Goal: Book appointment/travel/reservation

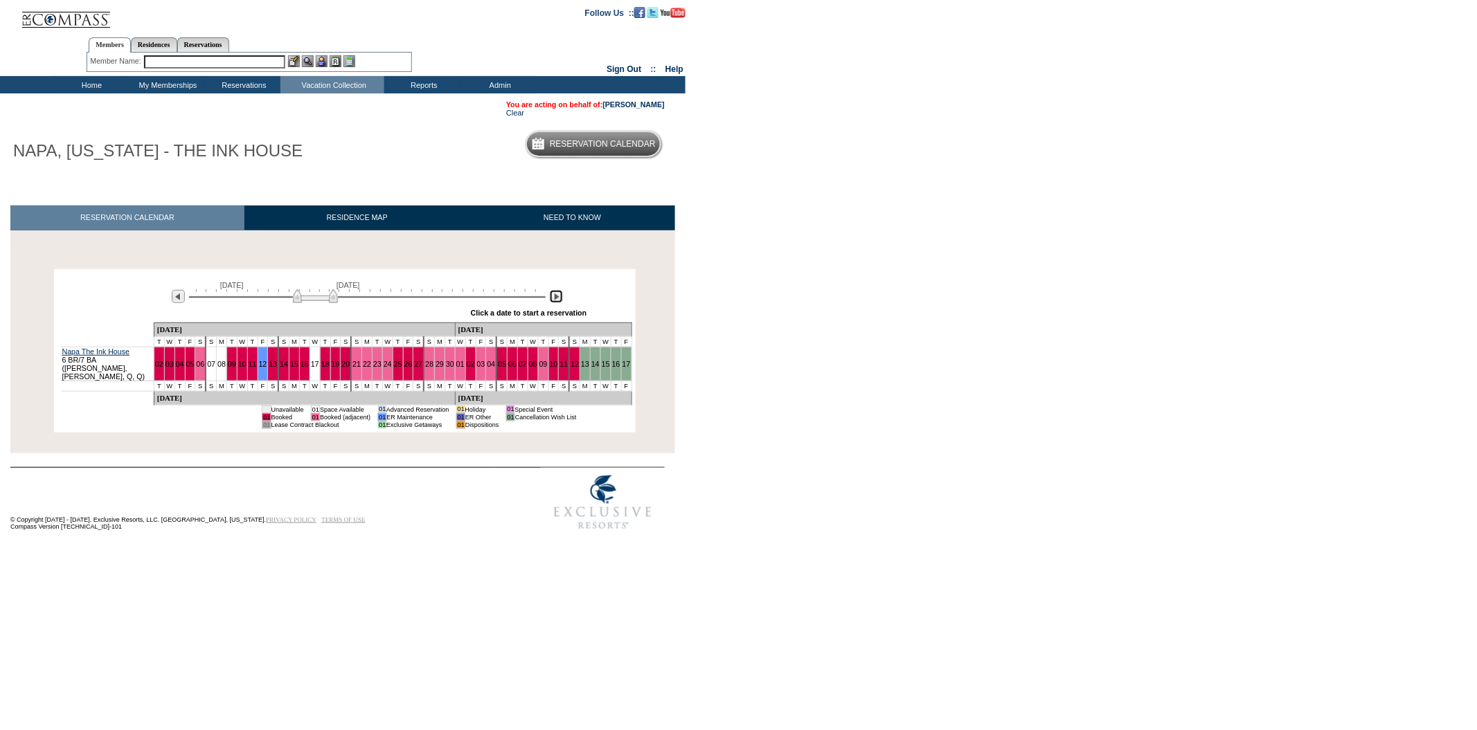
click at [557, 301] on img at bounding box center [556, 296] width 13 height 13
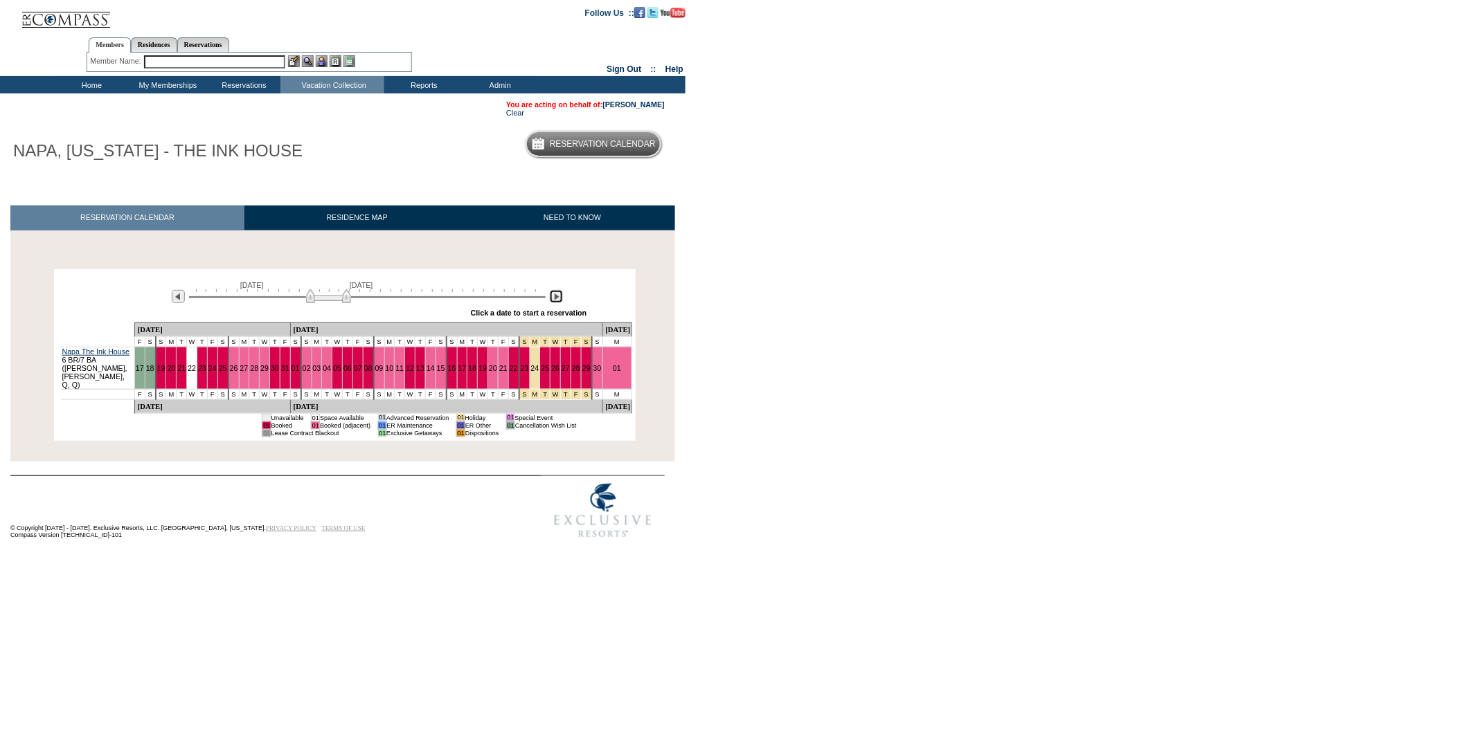
click at [557, 301] on img at bounding box center [556, 296] width 13 height 13
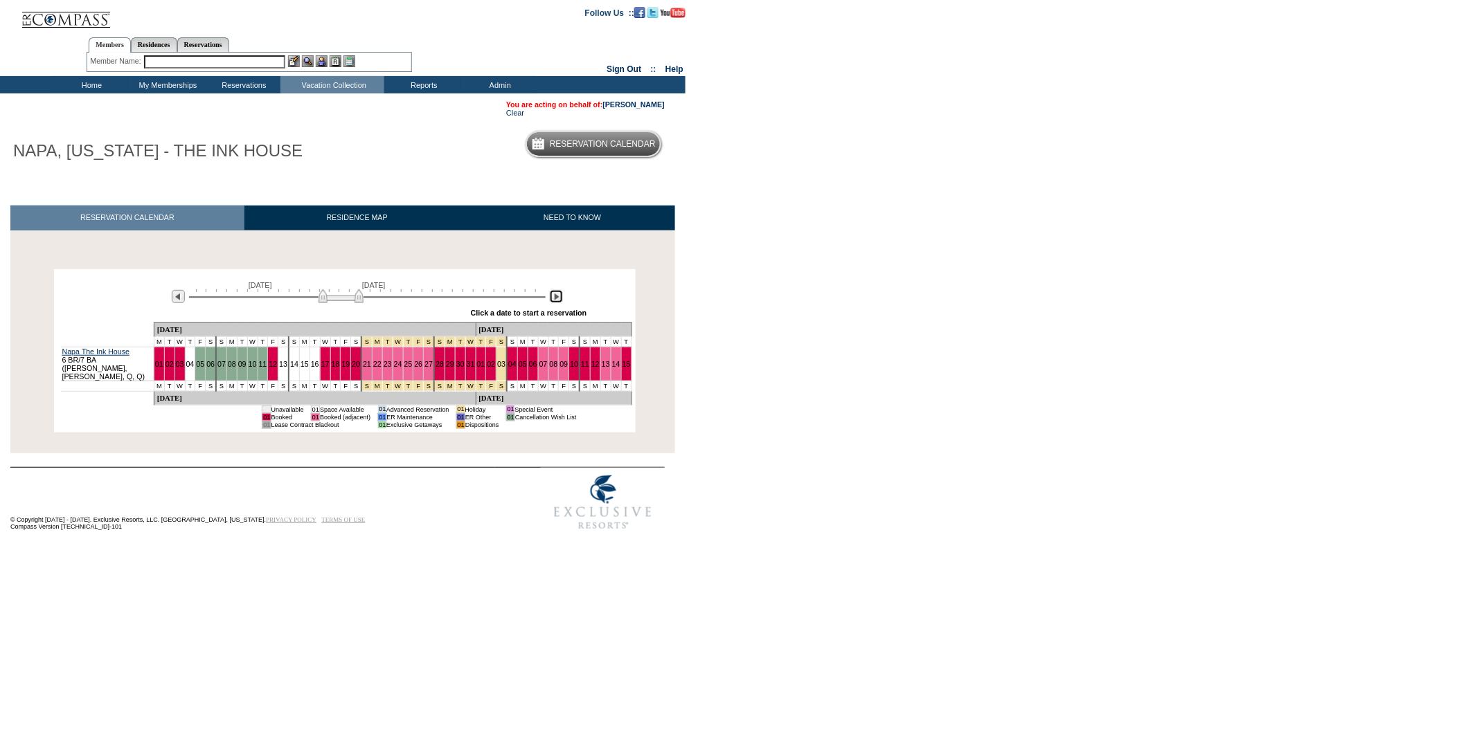
click at [557, 302] on img at bounding box center [556, 296] width 13 height 13
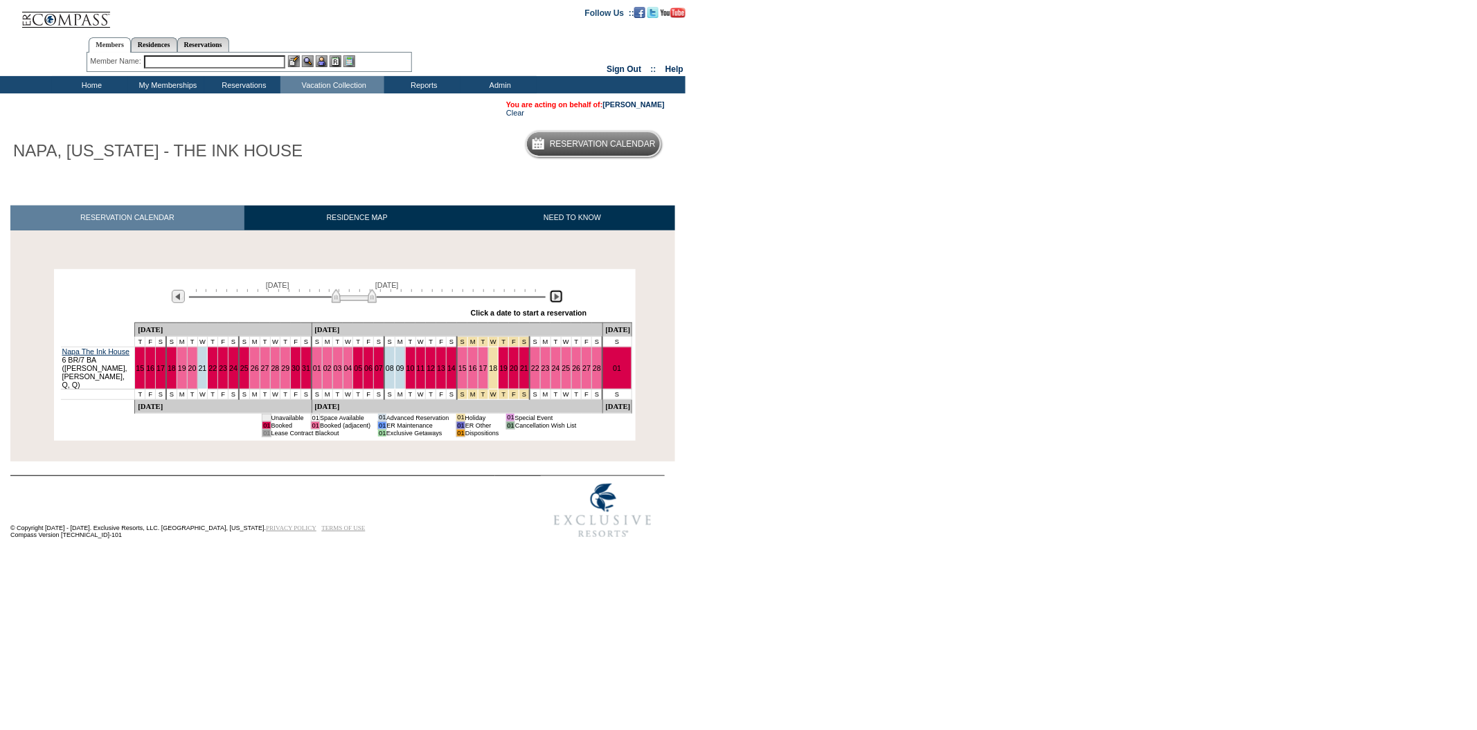
click at [557, 302] on img at bounding box center [556, 296] width 13 height 13
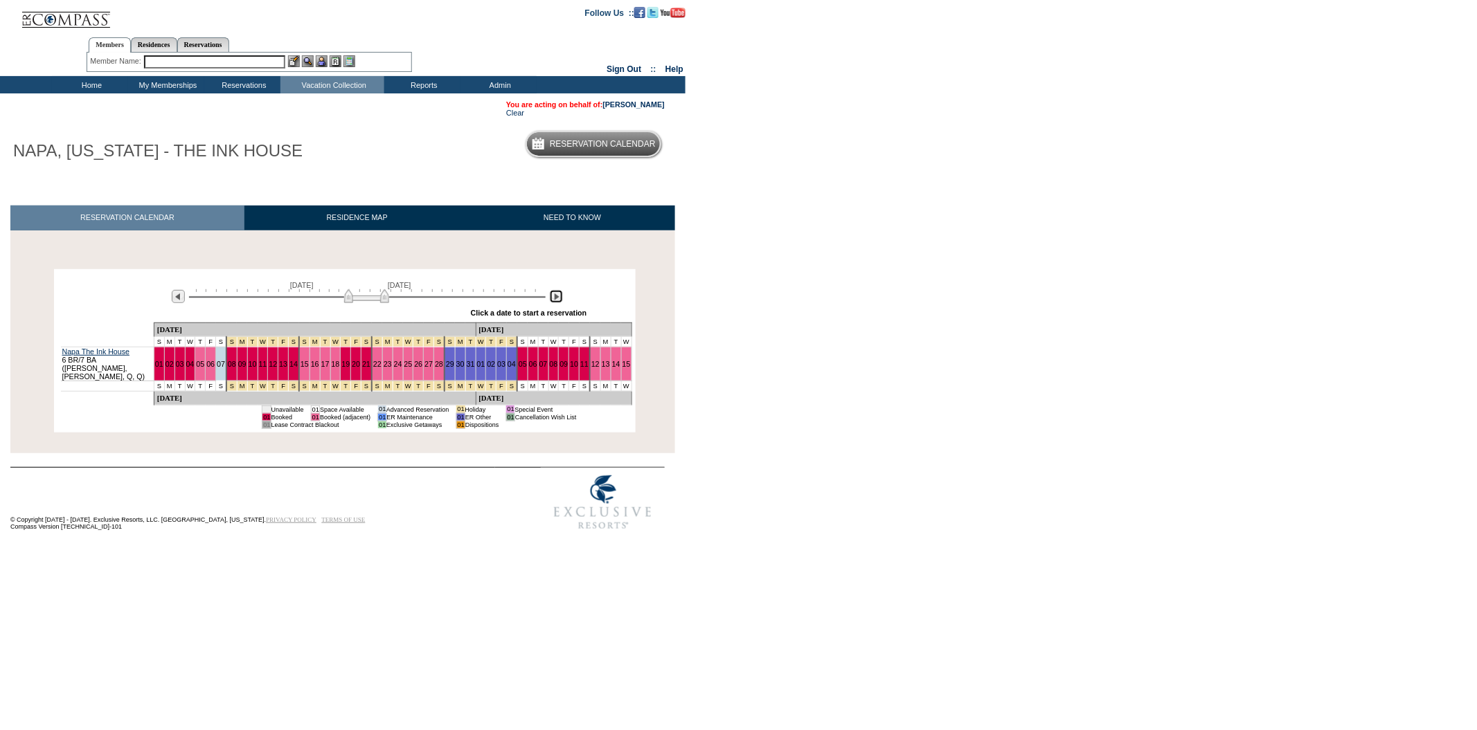
click at [557, 302] on img at bounding box center [556, 296] width 13 height 13
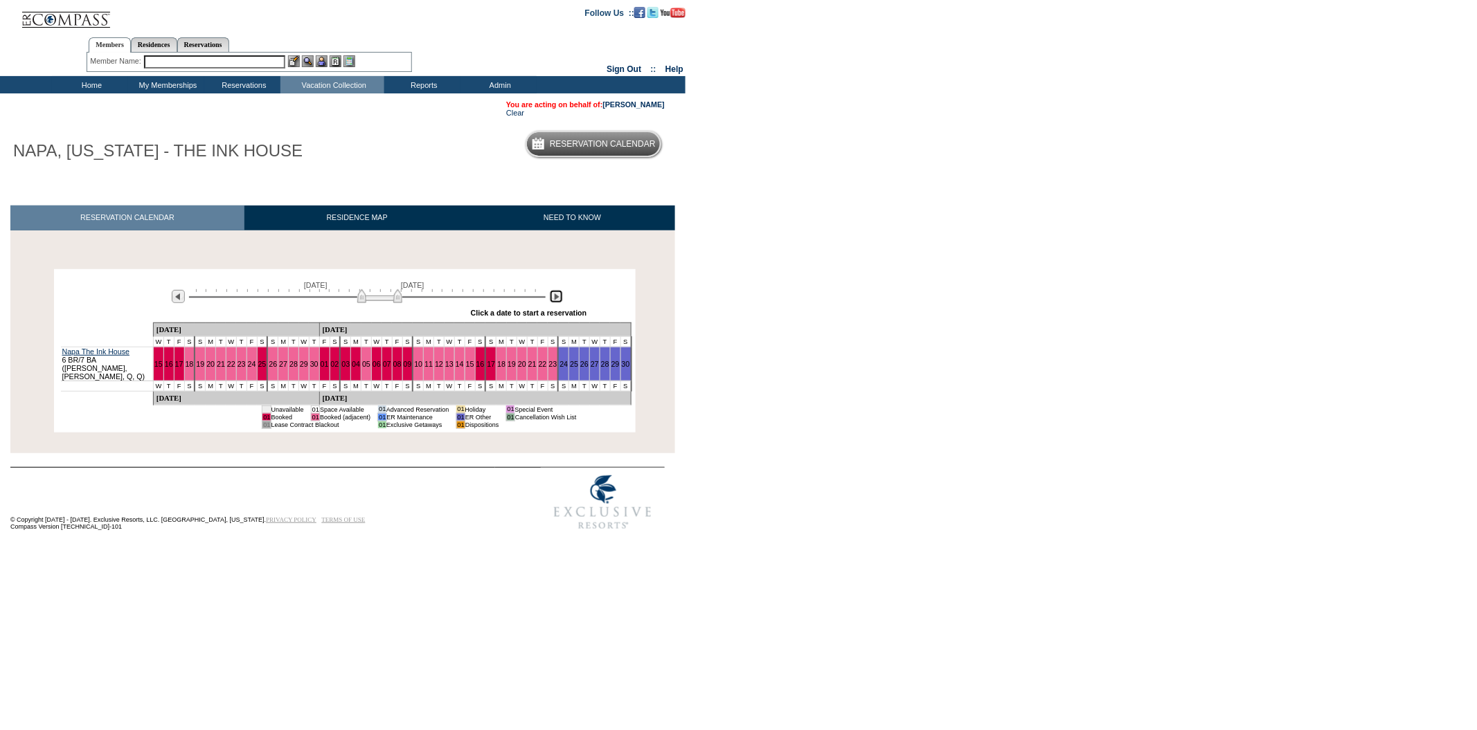
click at [557, 302] on img at bounding box center [556, 296] width 13 height 13
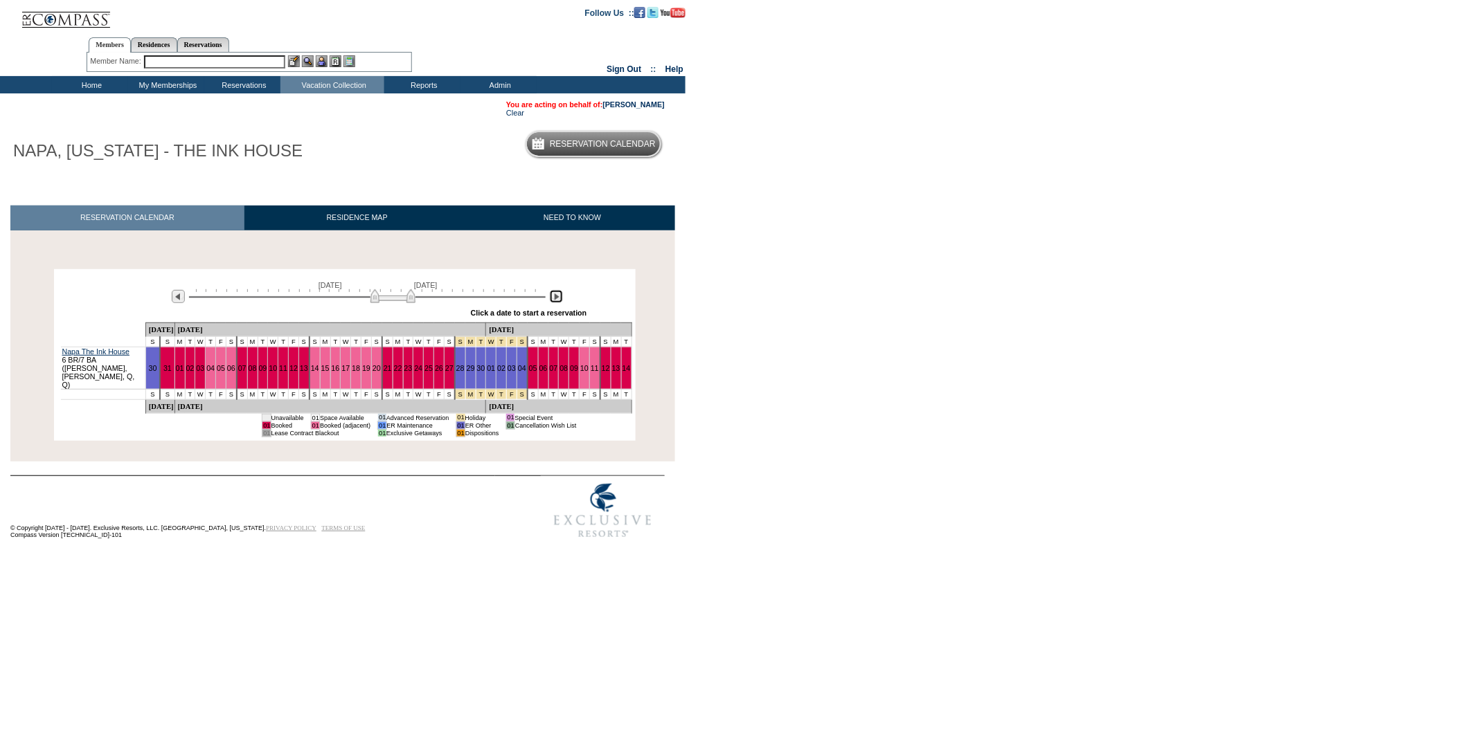
click at [557, 302] on img at bounding box center [556, 296] width 13 height 13
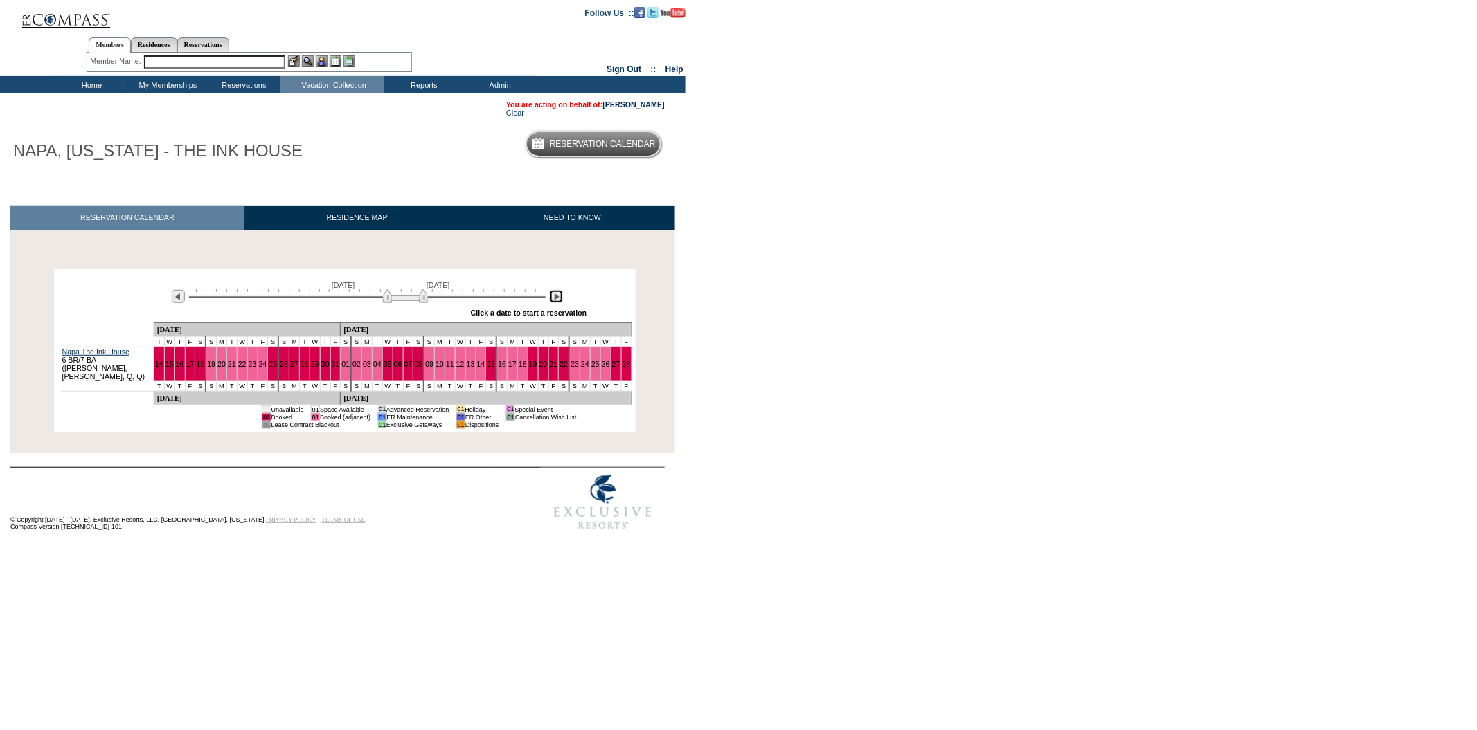
click at [557, 302] on img at bounding box center [556, 296] width 13 height 13
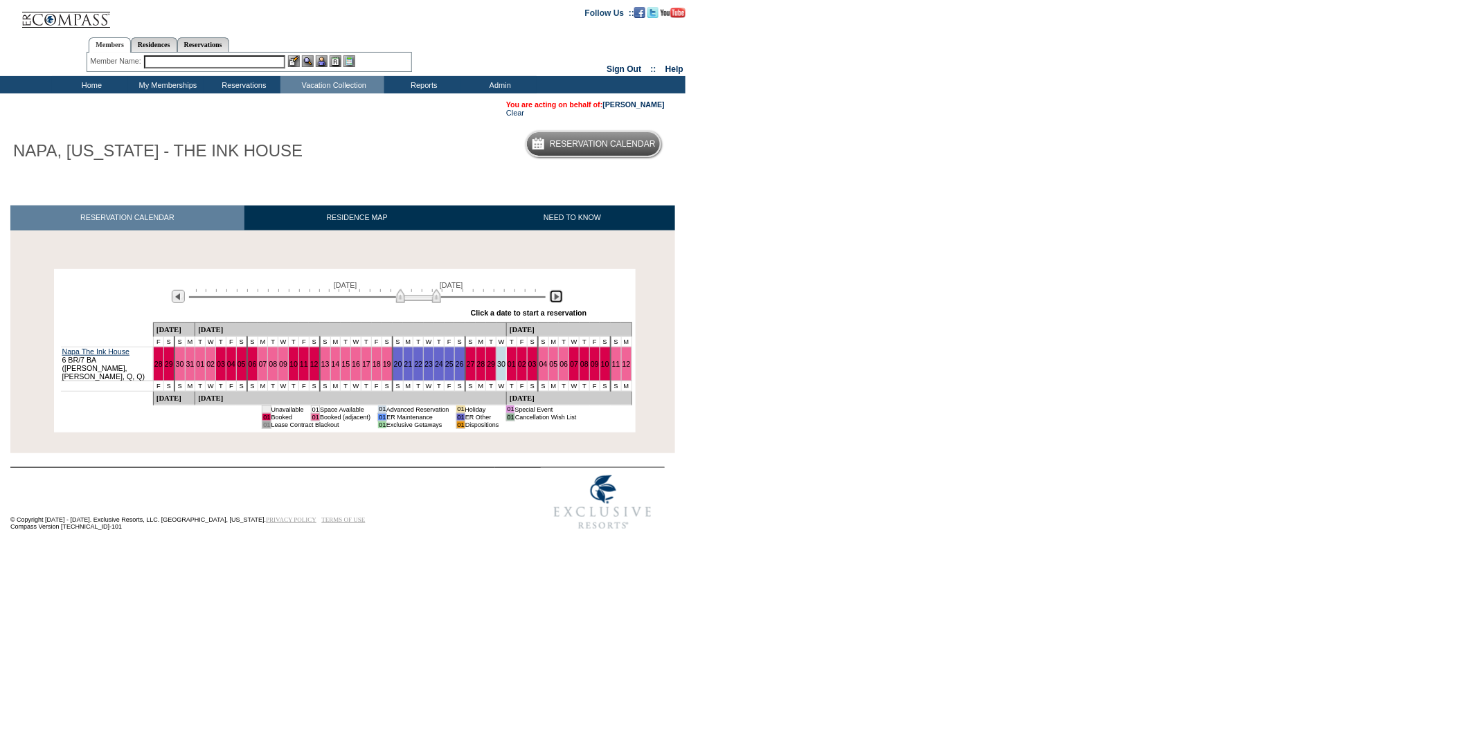
click at [557, 302] on img at bounding box center [556, 296] width 13 height 13
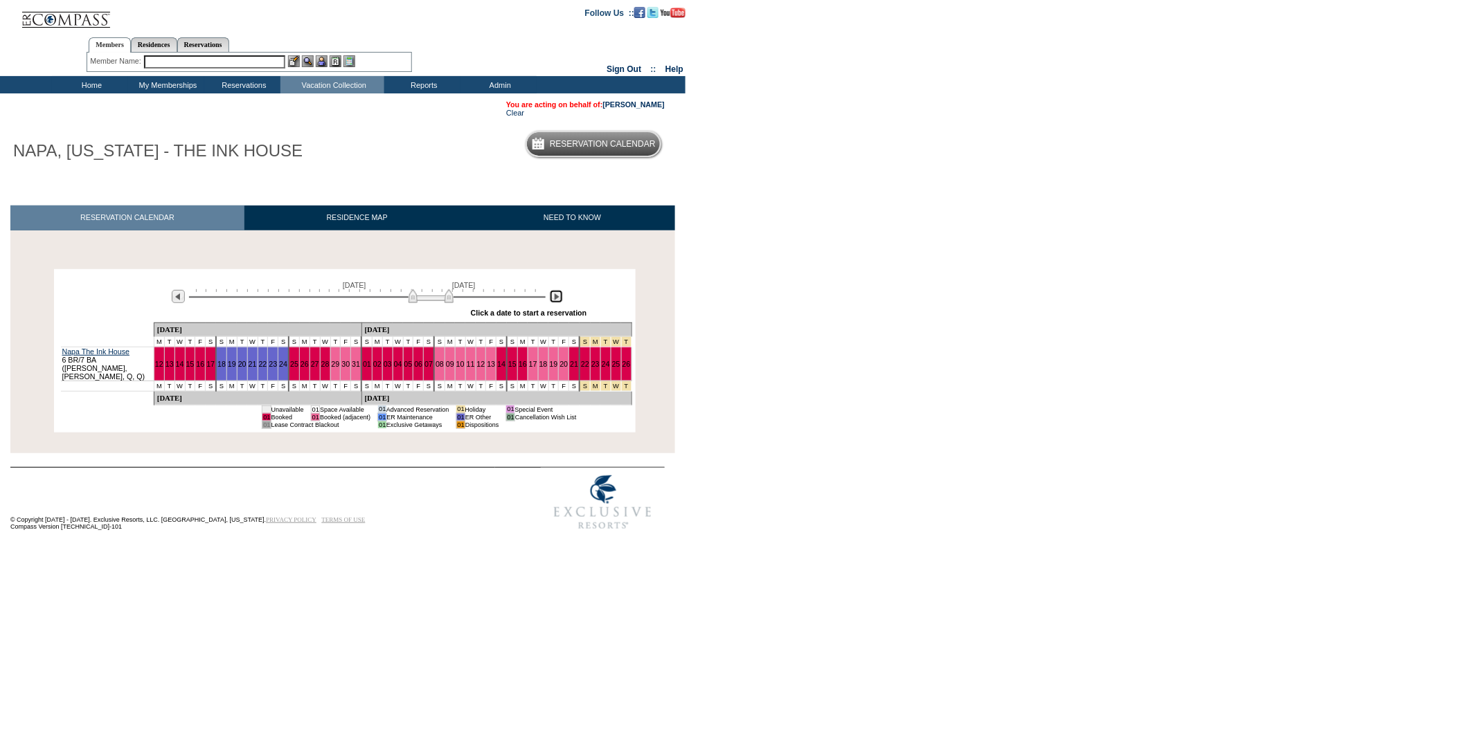
click at [557, 302] on img at bounding box center [556, 296] width 13 height 13
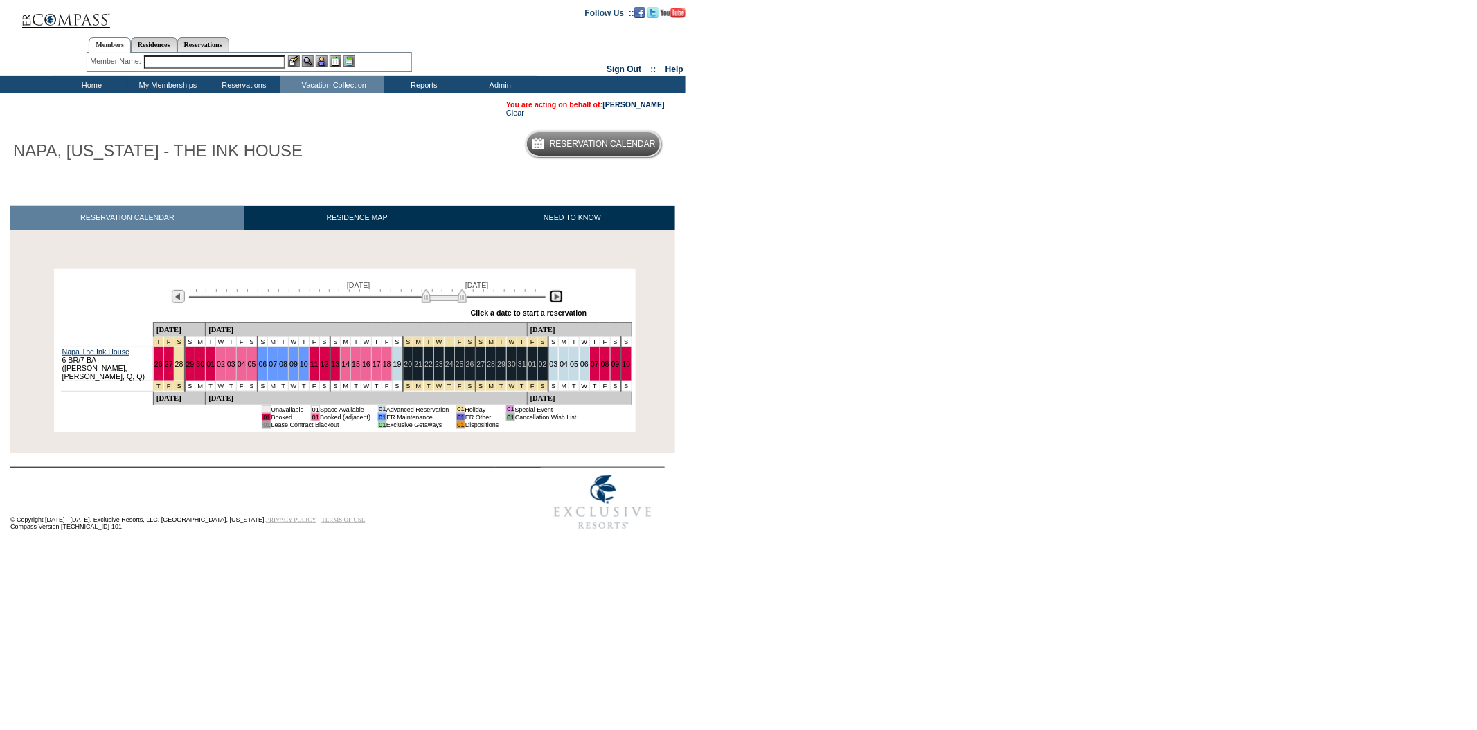
click at [558, 301] on img at bounding box center [556, 296] width 13 height 13
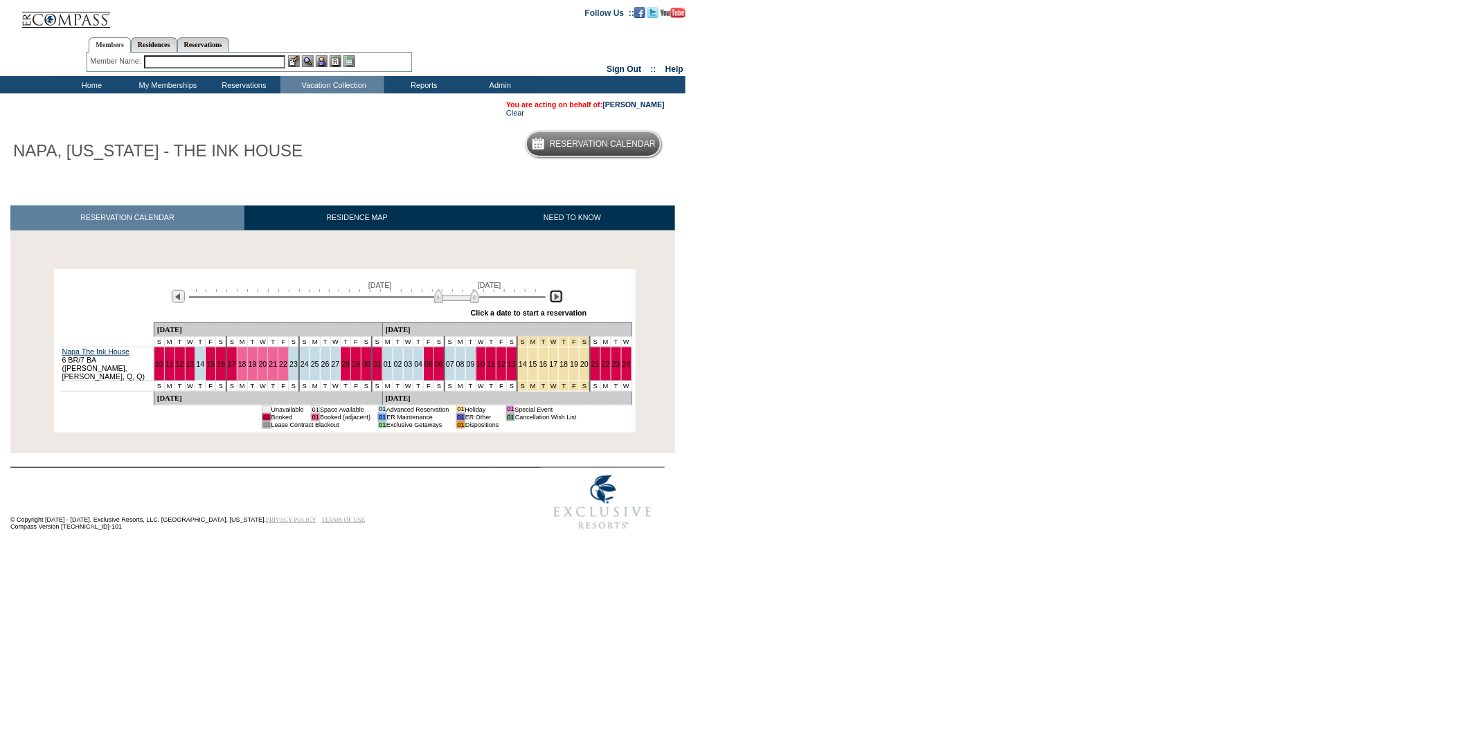
click at [558, 301] on img at bounding box center [556, 296] width 13 height 13
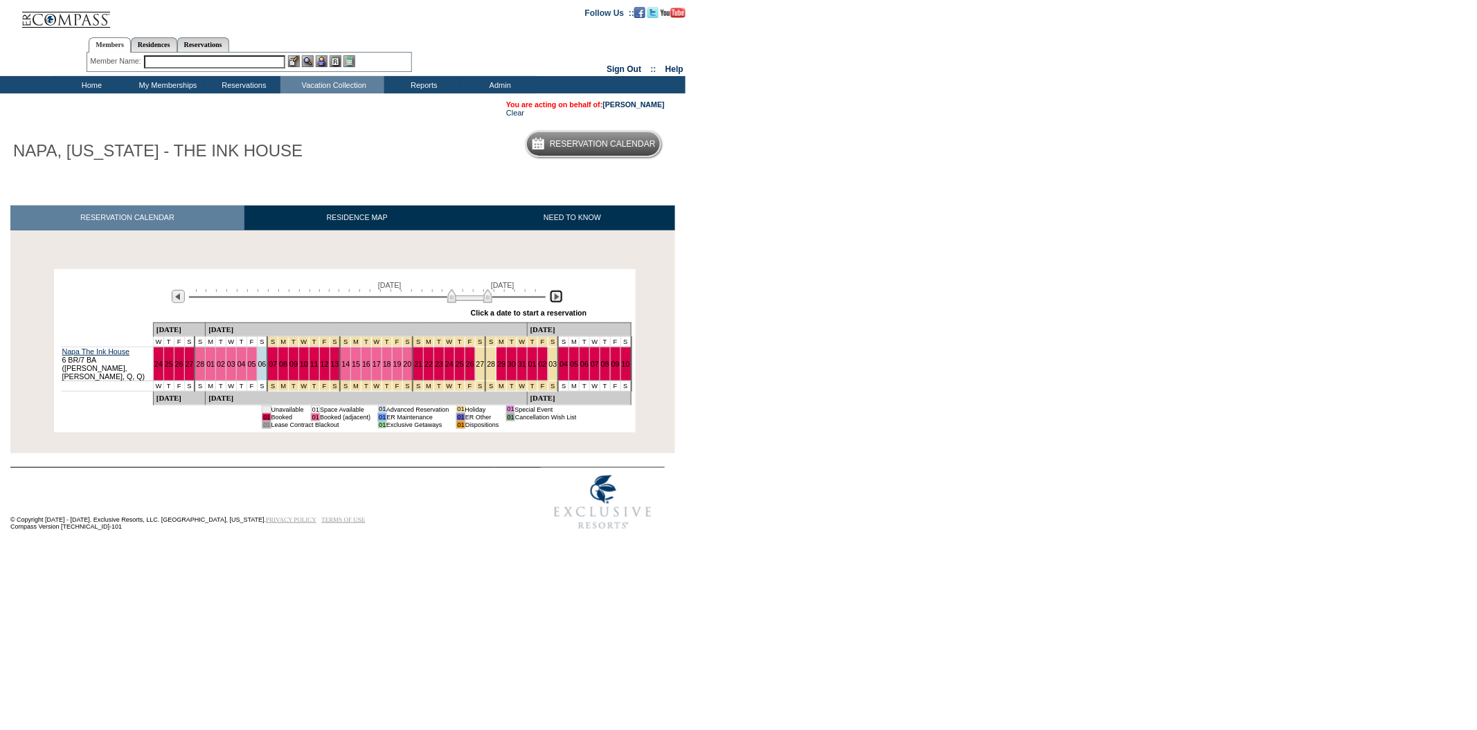
click at [558, 301] on img at bounding box center [556, 296] width 13 height 13
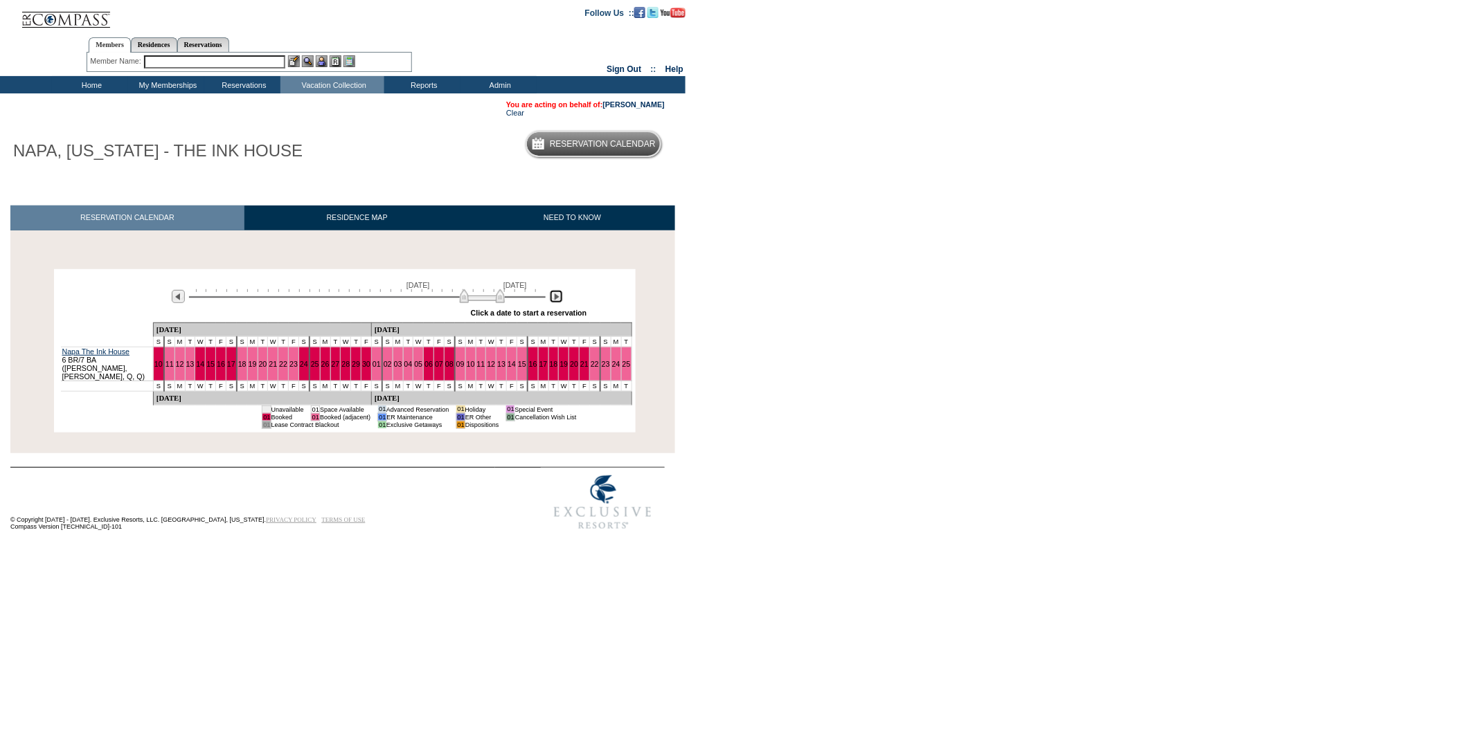
click at [558, 301] on img at bounding box center [556, 296] width 13 height 13
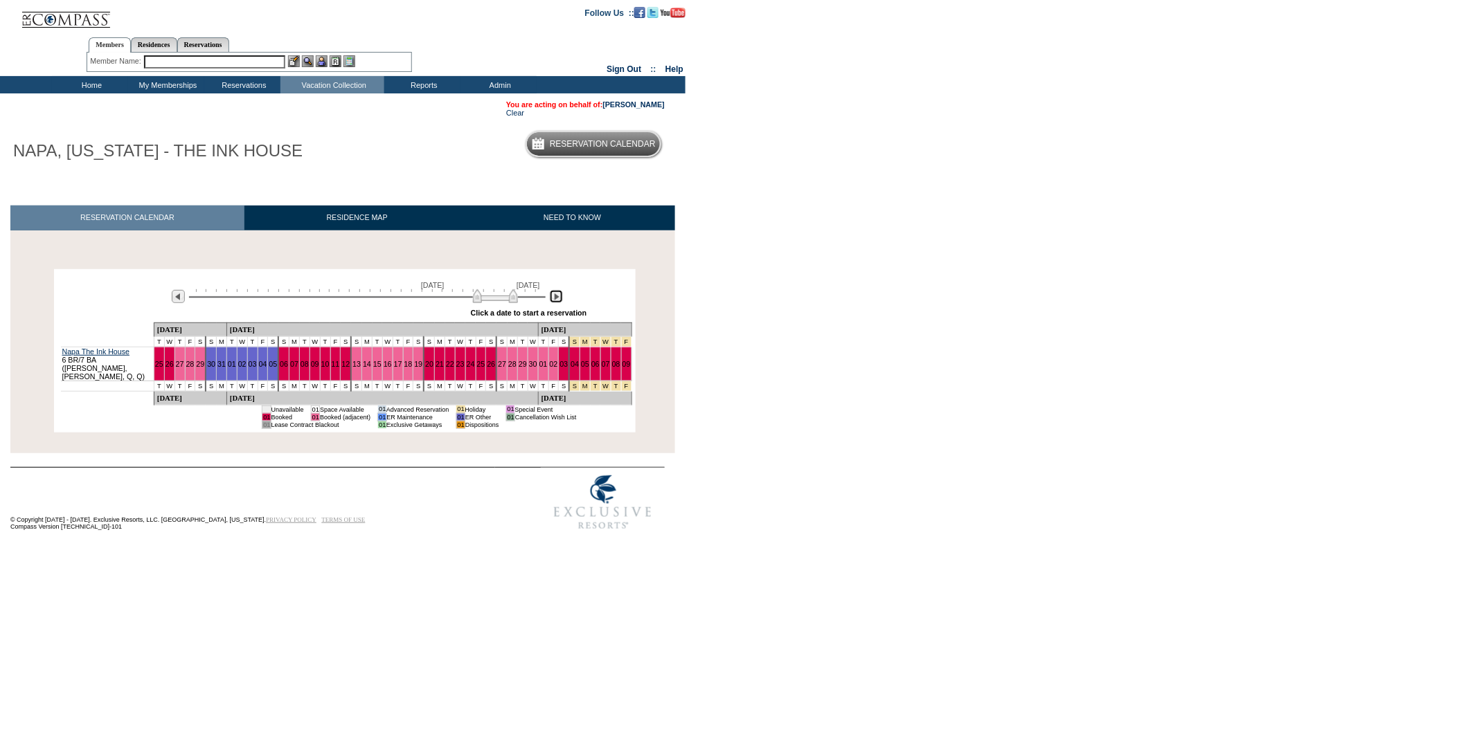
click at [558, 301] on img at bounding box center [556, 296] width 13 height 13
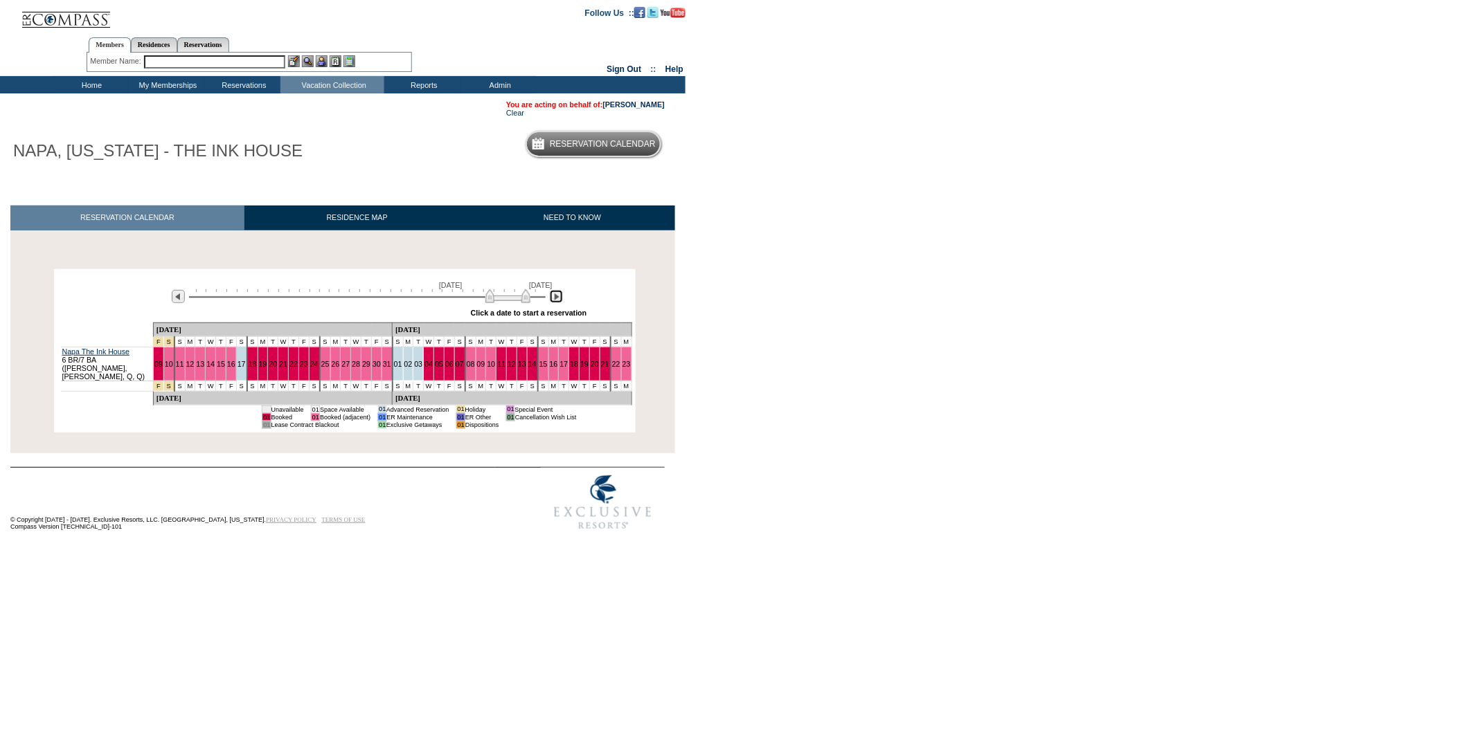
click at [558, 301] on img at bounding box center [556, 296] width 13 height 13
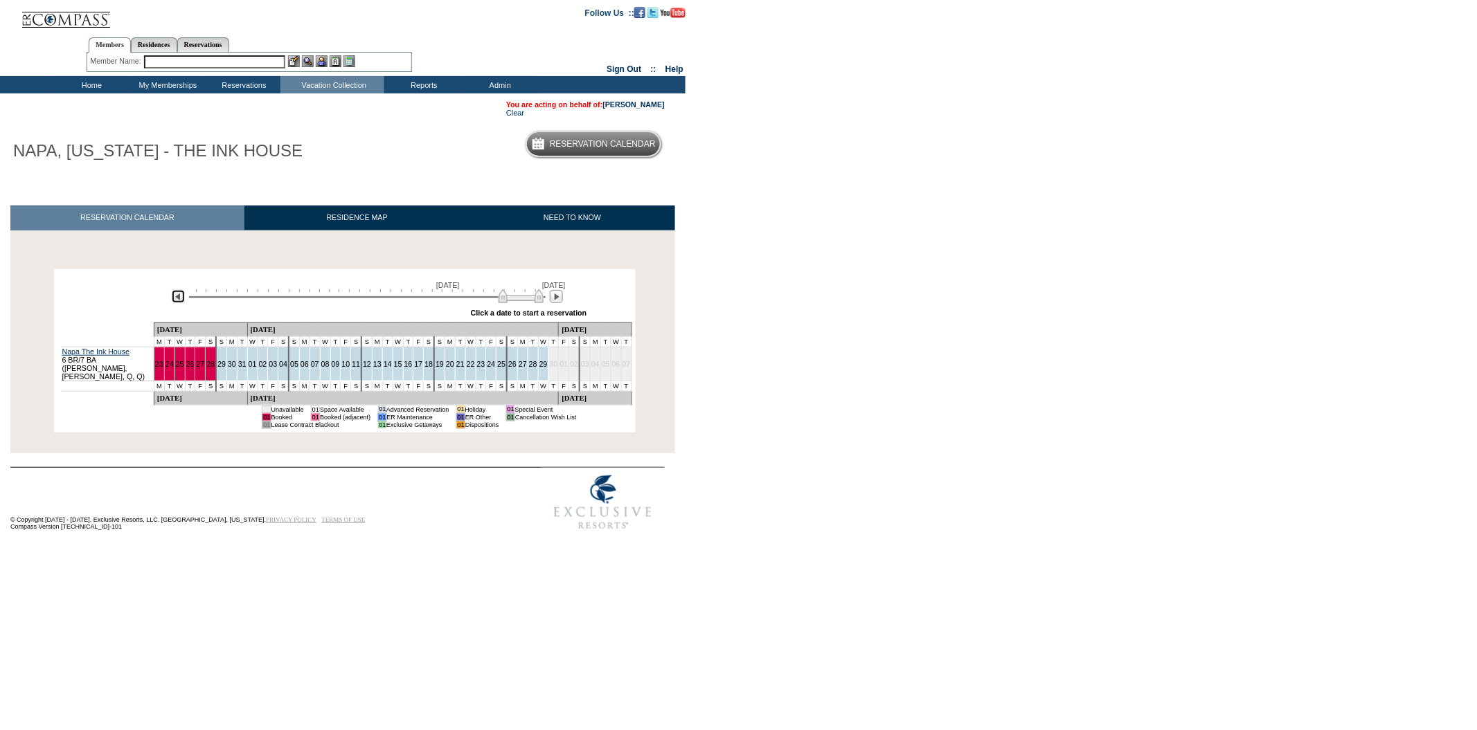
click at [177, 301] on img at bounding box center [178, 296] width 13 height 13
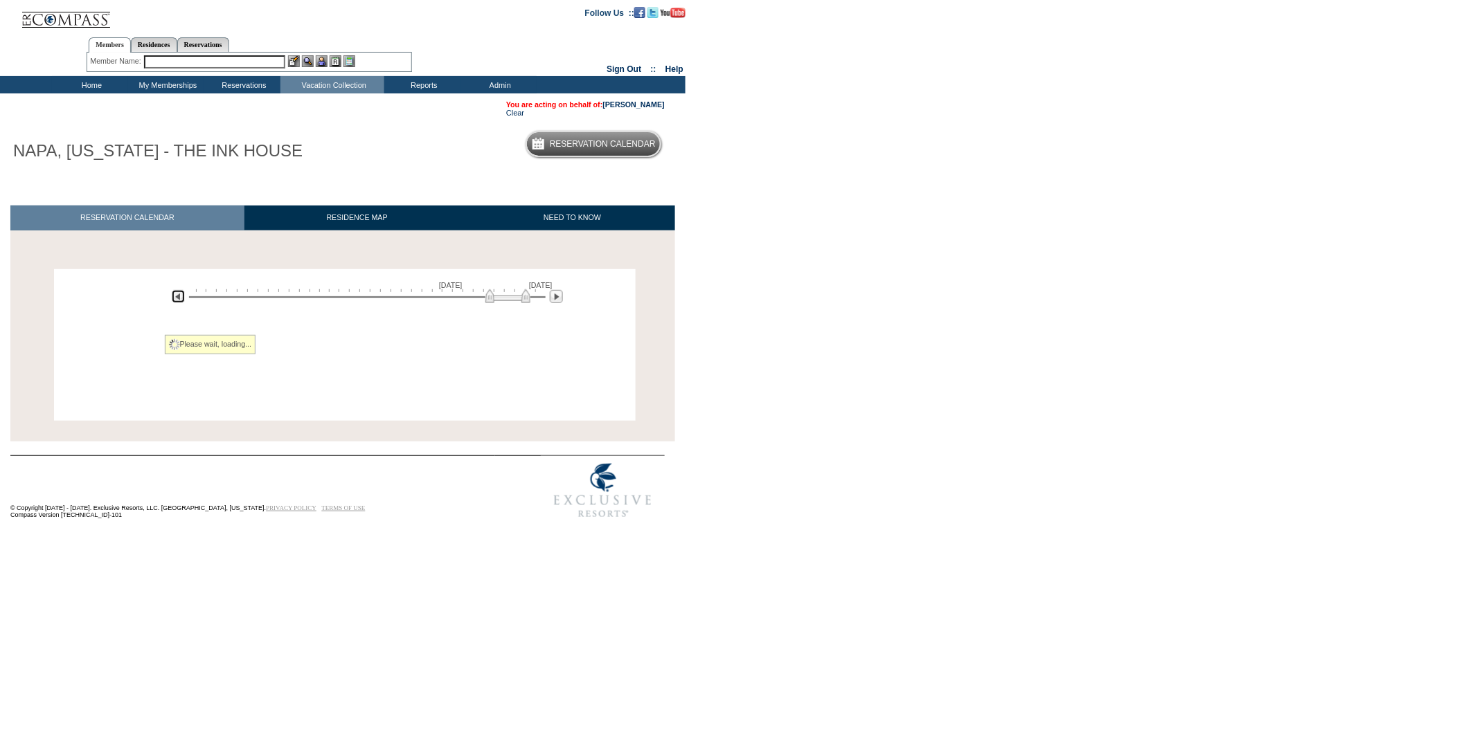
click at [177, 301] on img at bounding box center [178, 296] width 13 height 13
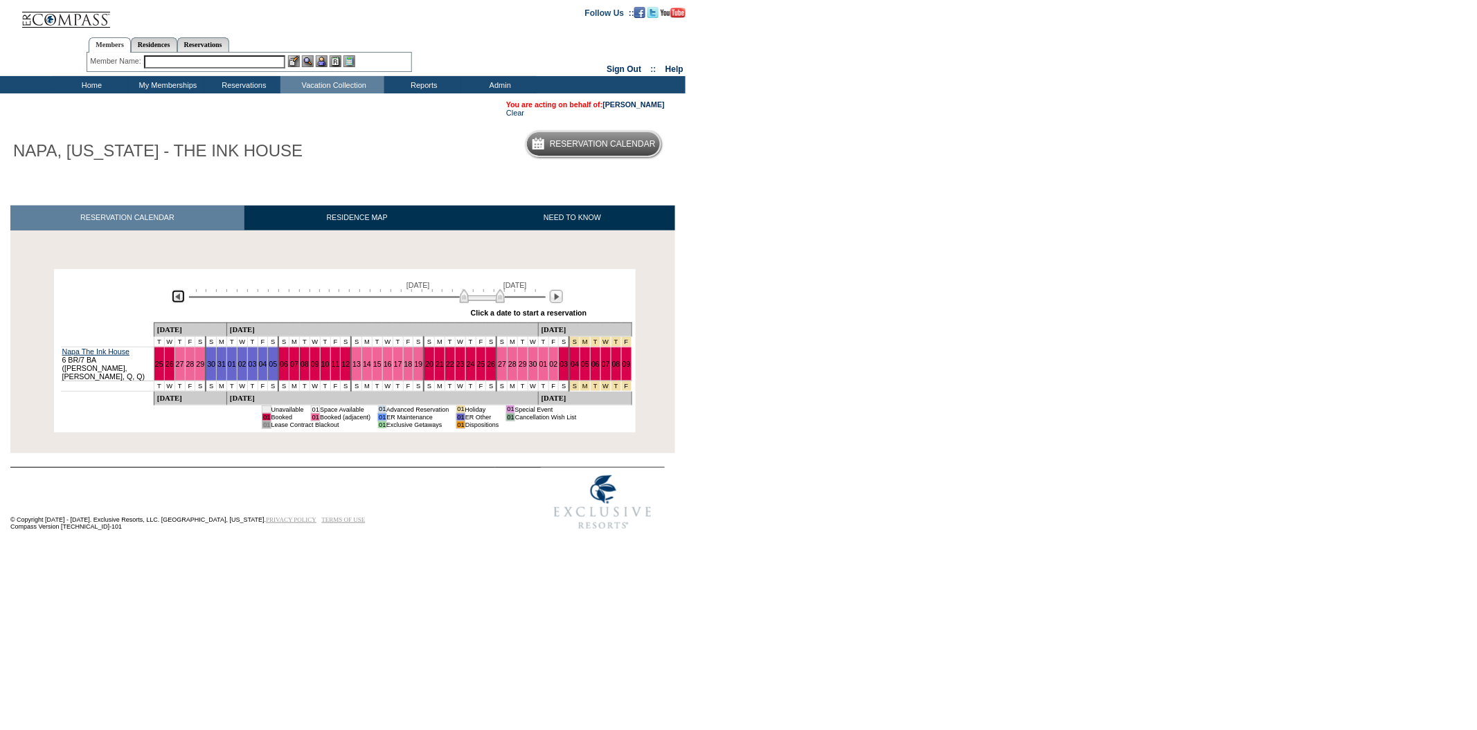
click at [177, 301] on img at bounding box center [178, 296] width 13 height 13
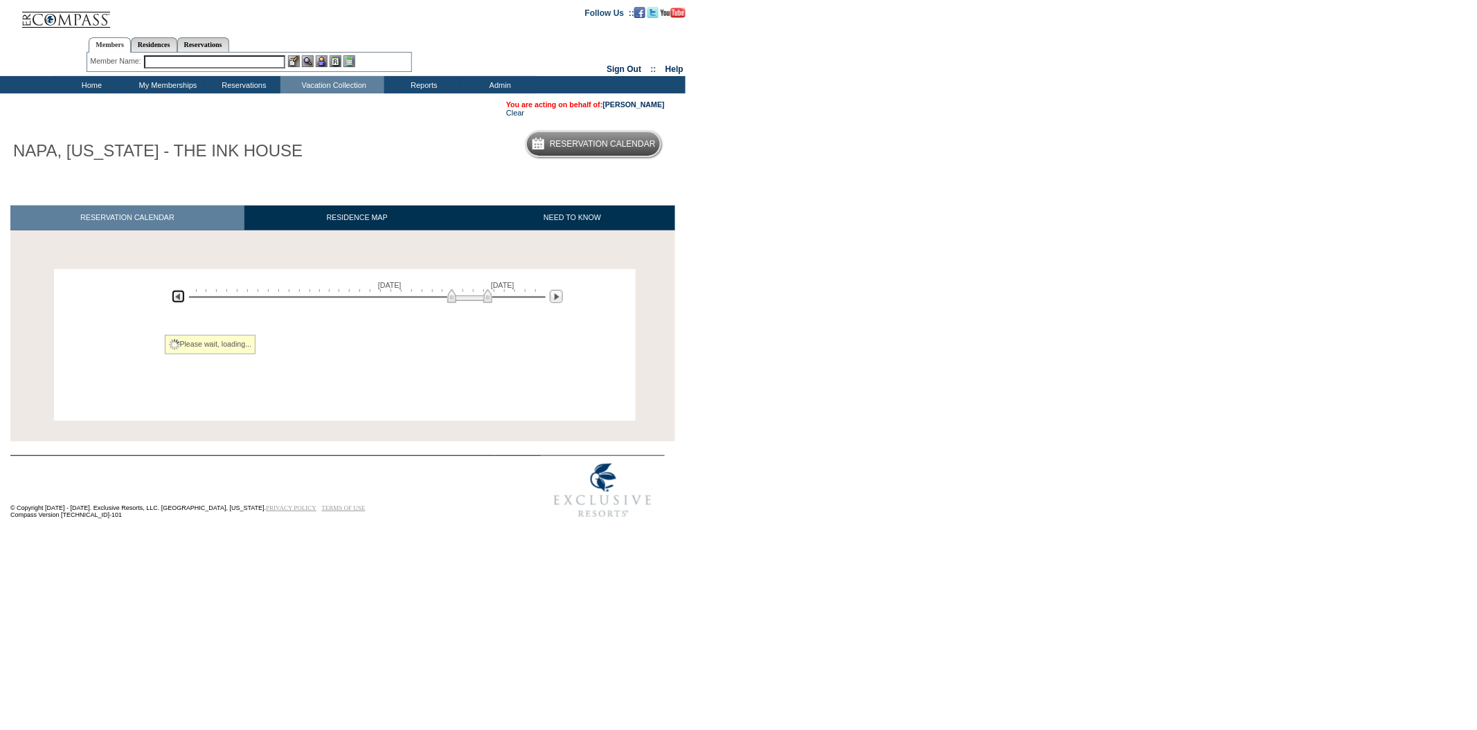
click at [177, 301] on img at bounding box center [178, 296] width 13 height 13
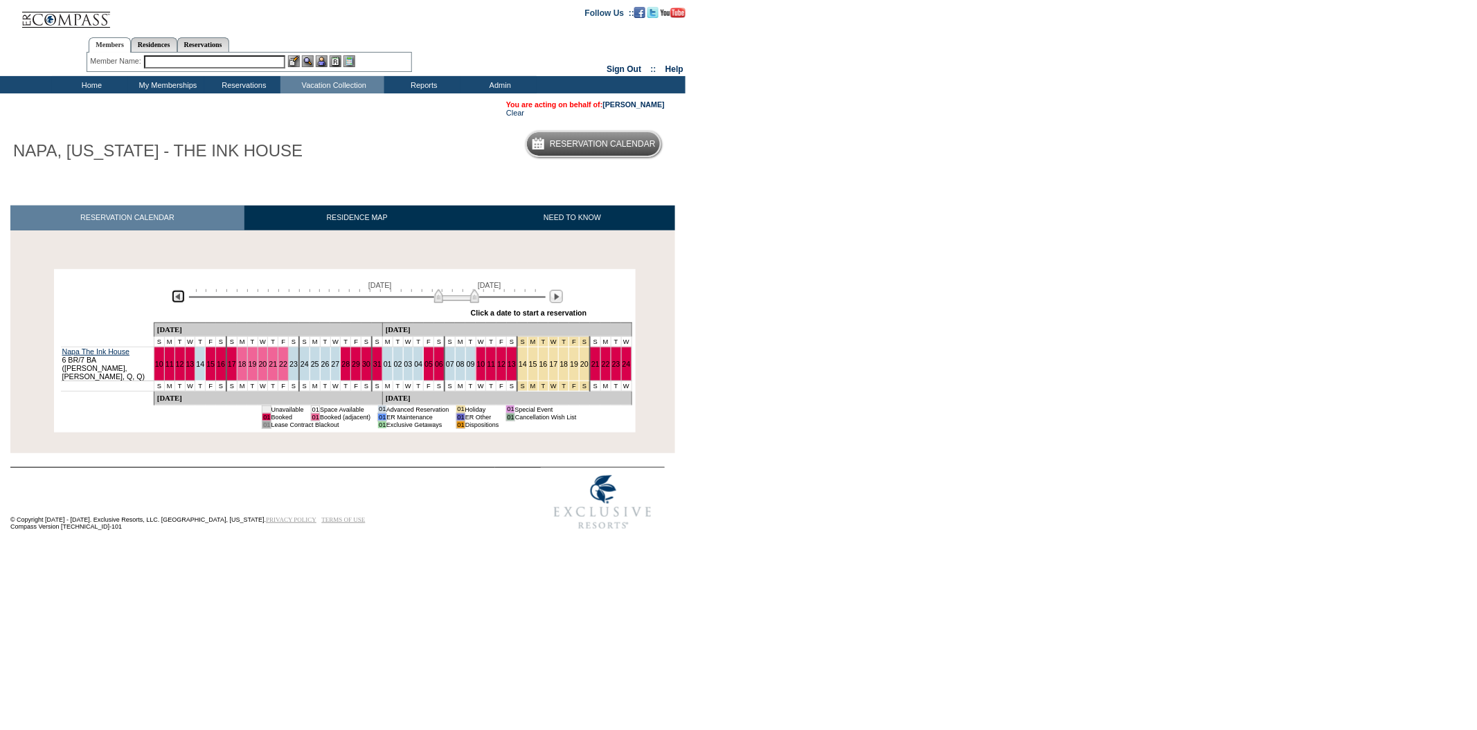
click at [177, 301] on img at bounding box center [178, 296] width 13 height 13
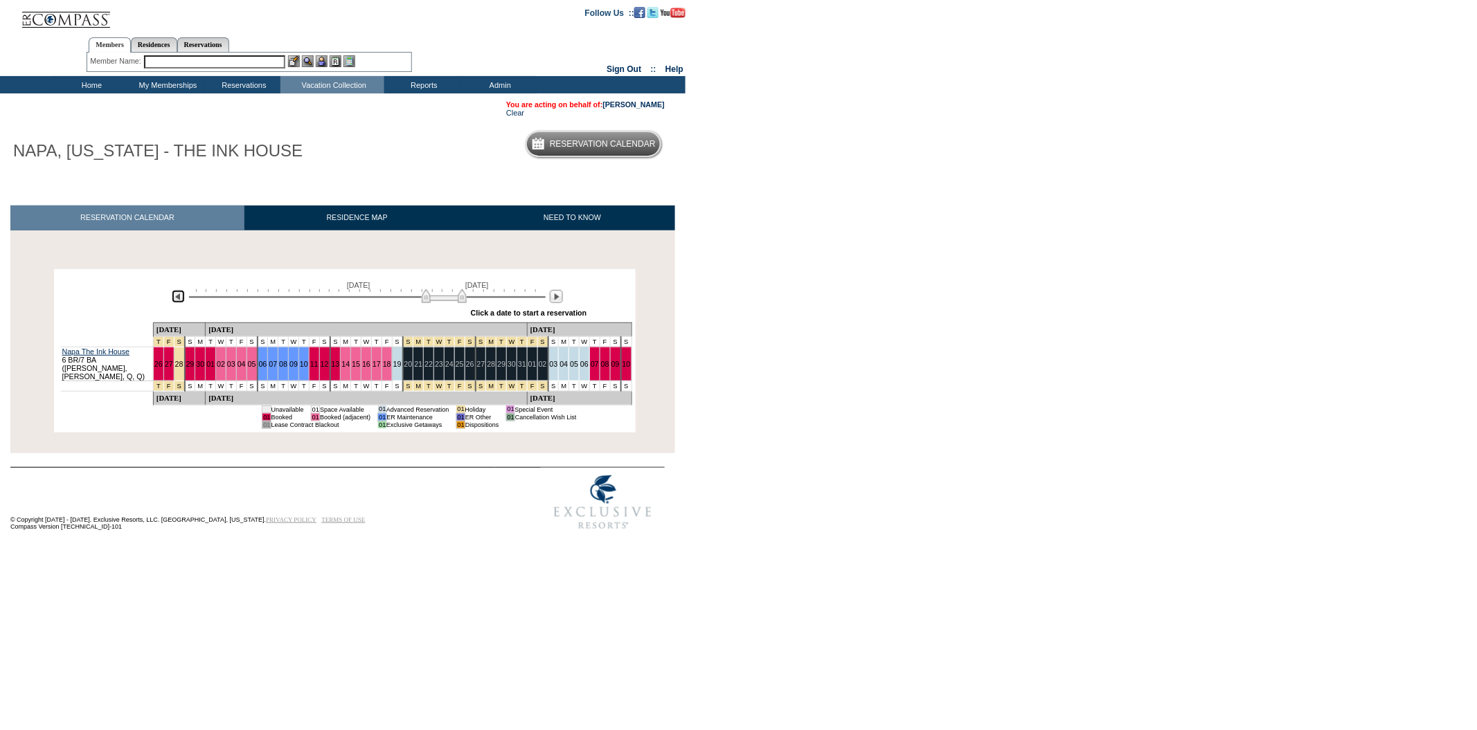
click at [177, 301] on img at bounding box center [178, 296] width 13 height 13
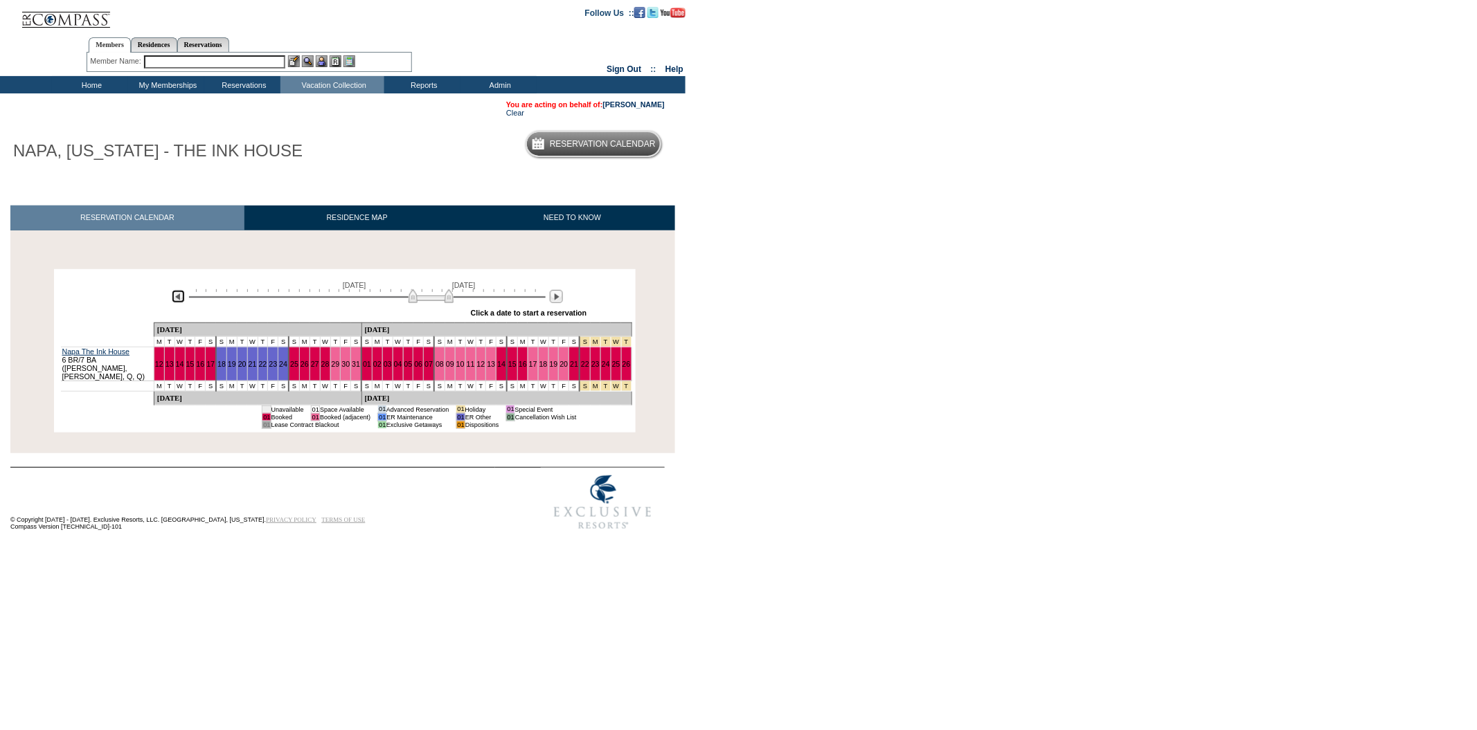
click at [177, 301] on img at bounding box center [178, 296] width 13 height 13
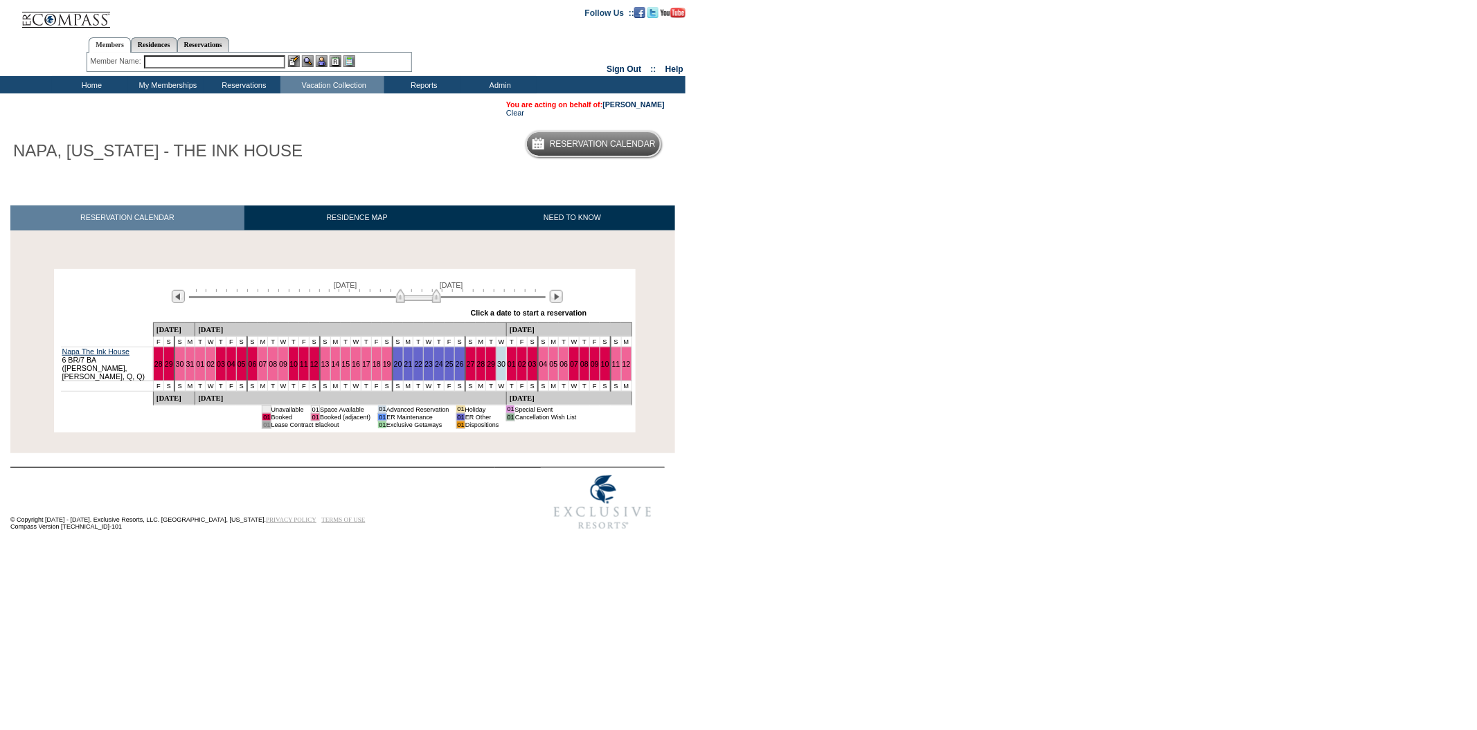
click at [555, 305] on div at bounding box center [556, 296] width 16 height 15
click at [556, 303] on img at bounding box center [556, 296] width 13 height 13
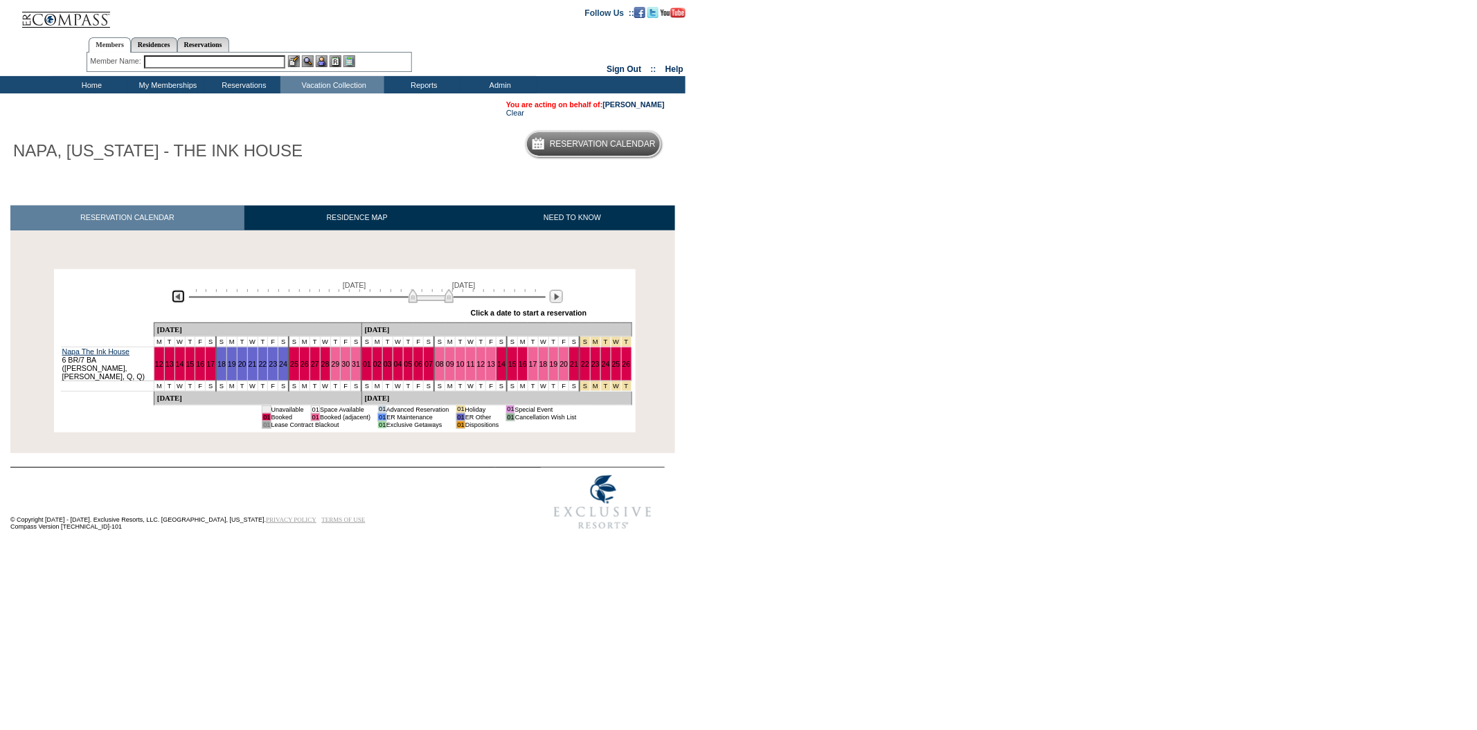
click at [181, 301] on img at bounding box center [178, 296] width 13 height 13
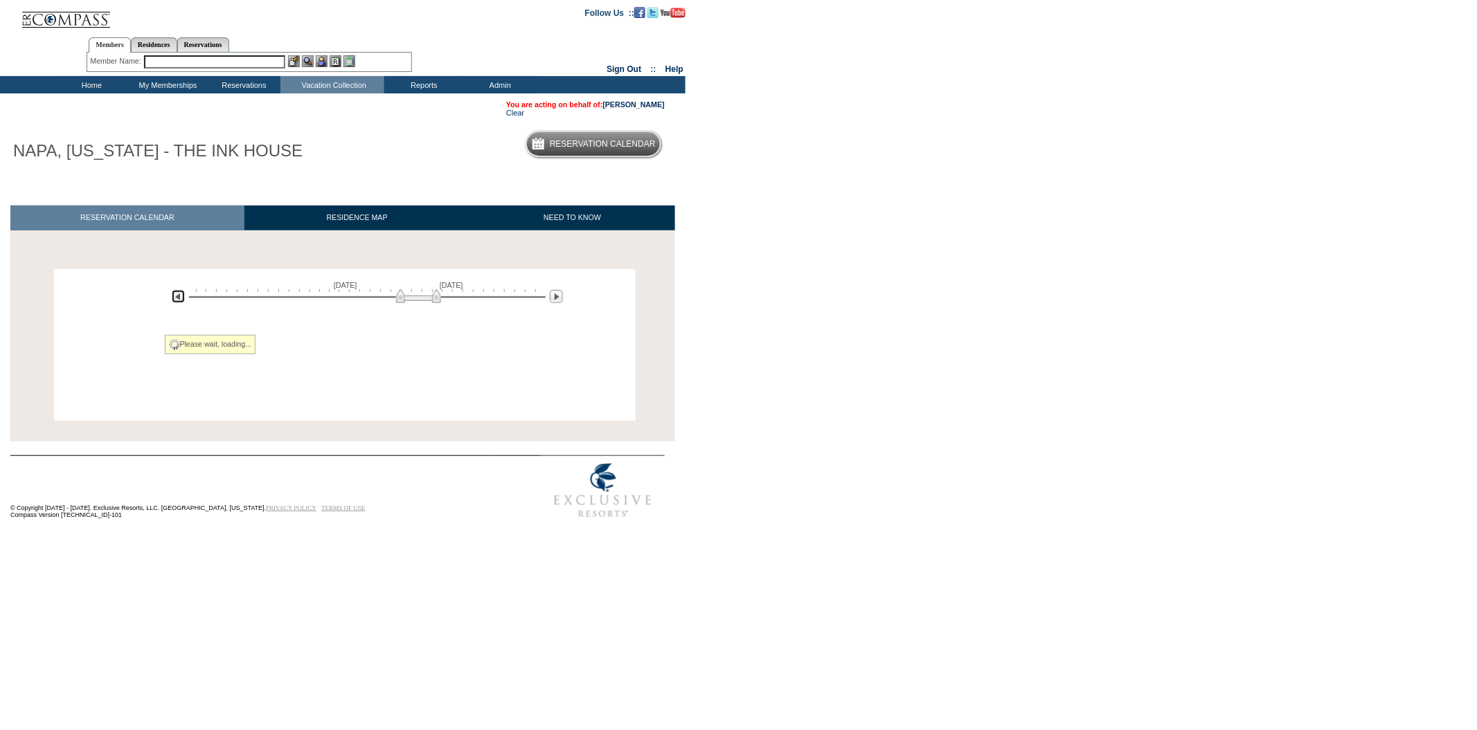
click at [181, 301] on img at bounding box center [178, 296] width 13 height 13
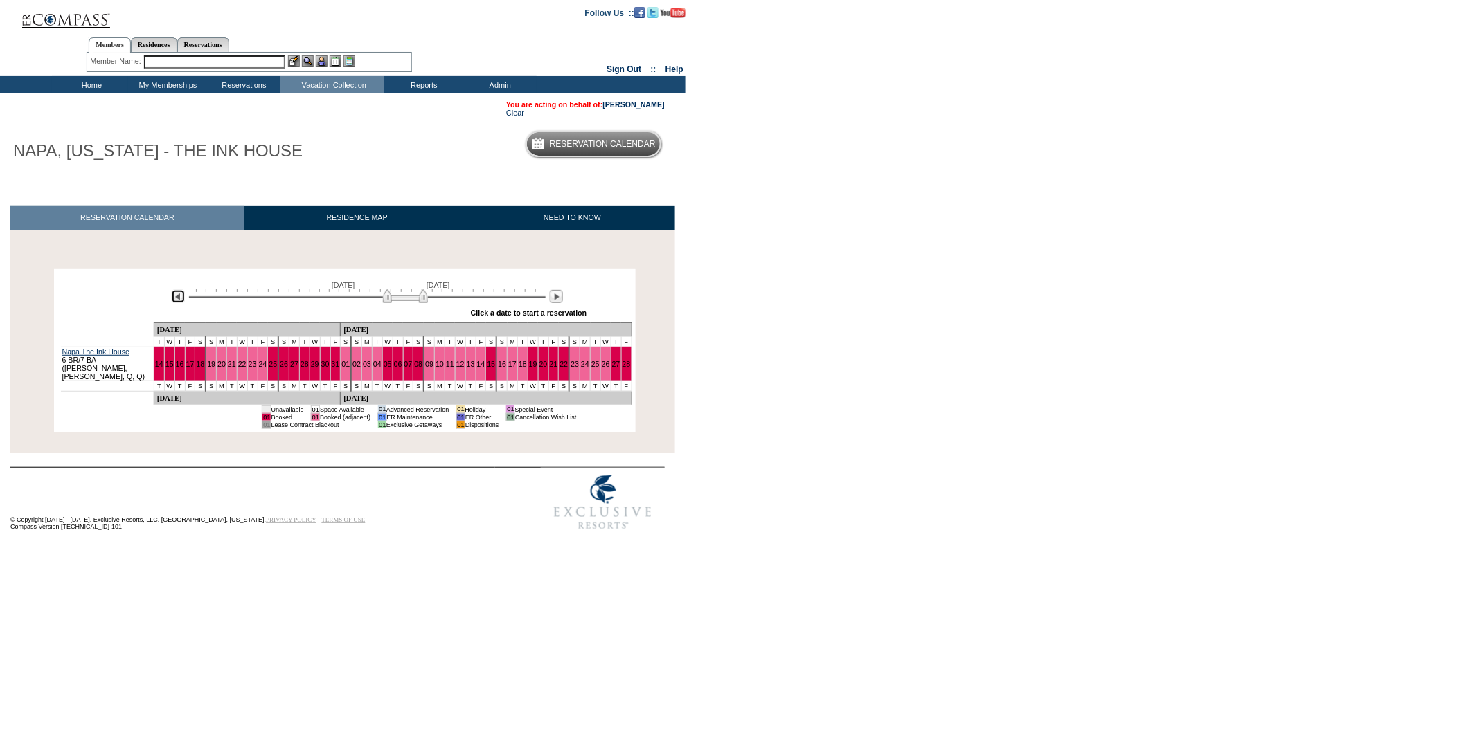
click at [181, 301] on img at bounding box center [178, 296] width 13 height 13
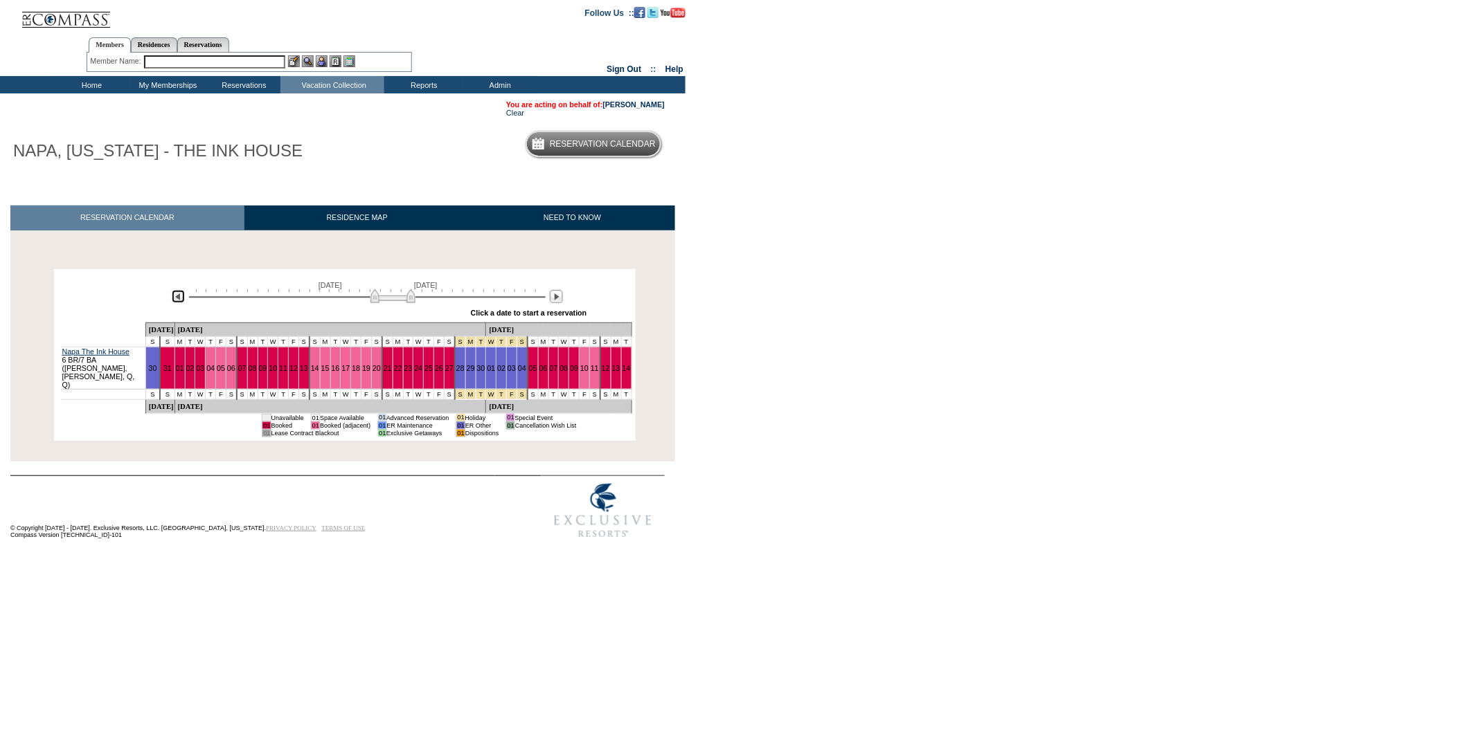
click at [181, 301] on img at bounding box center [178, 296] width 13 height 13
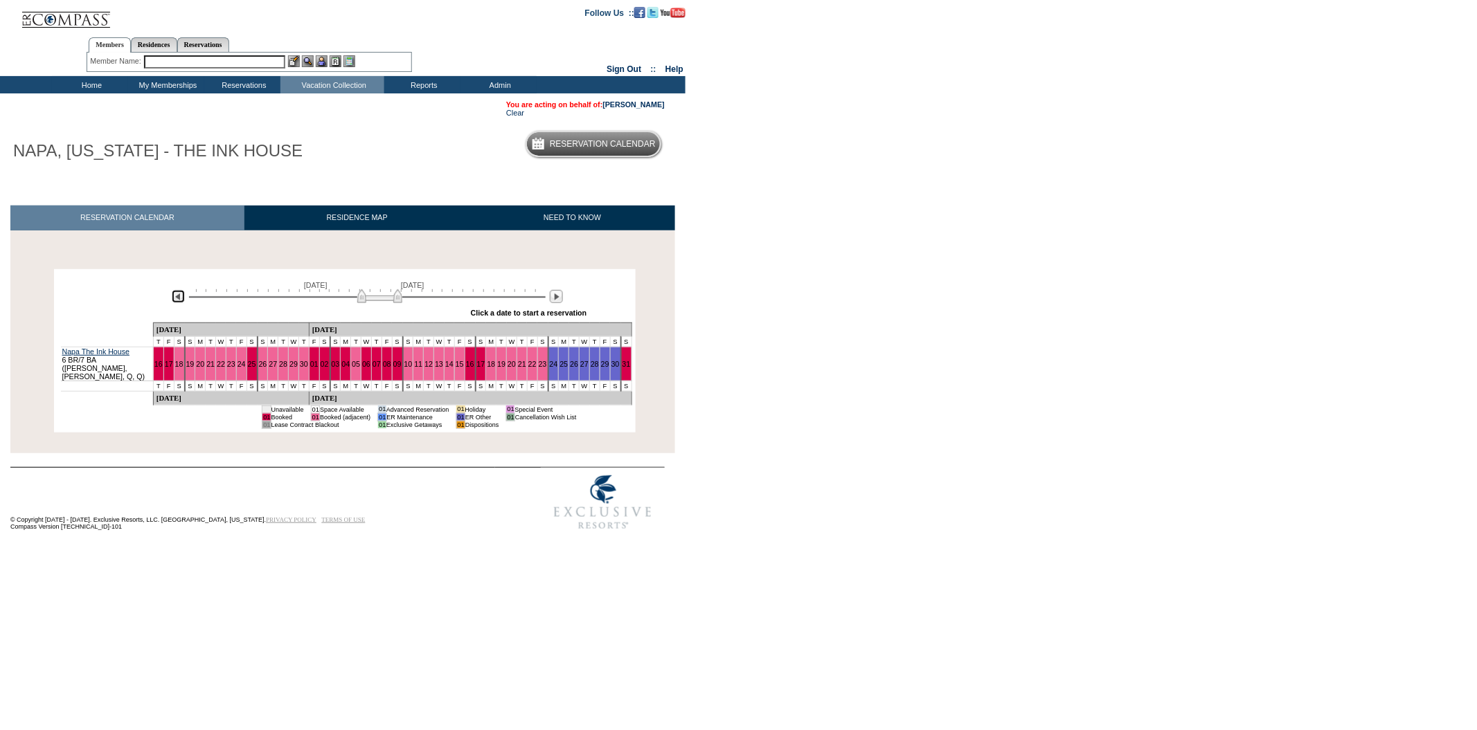
click at [181, 301] on img at bounding box center [178, 296] width 13 height 13
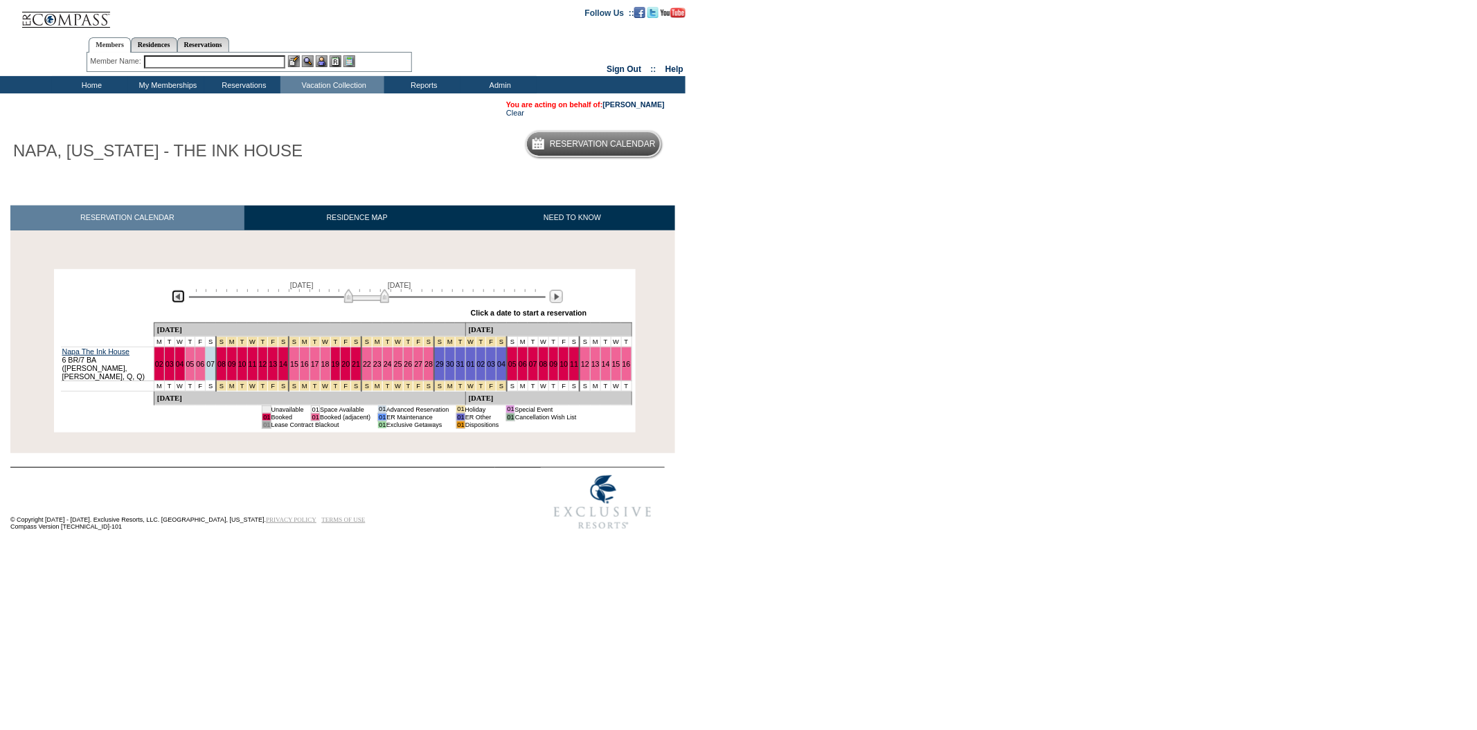
click at [181, 301] on img at bounding box center [178, 296] width 13 height 13
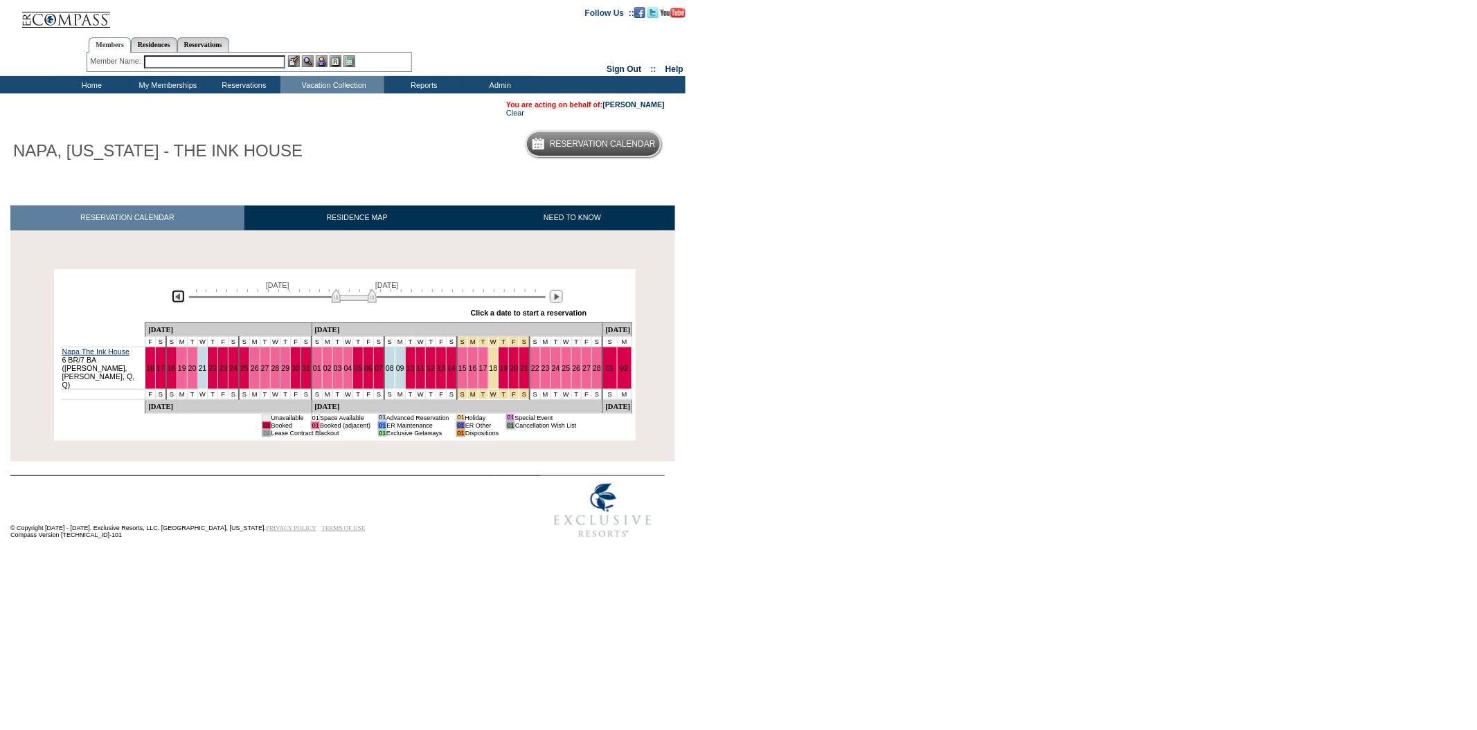
click at [181, 301] on img at bounding box center [178, 296] width 13 height 13
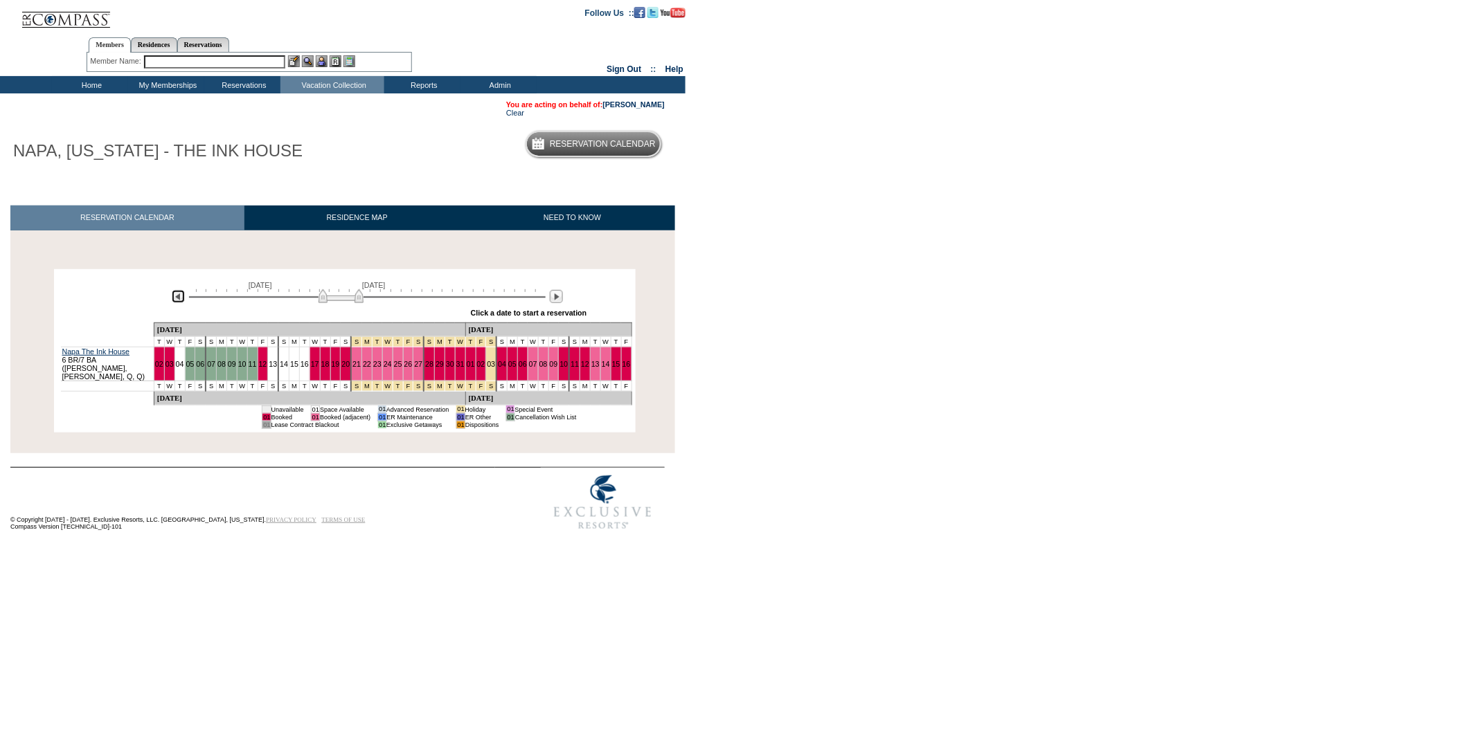
click at [181, 301] on img at bounding box center [178, 296] width 13 height 13
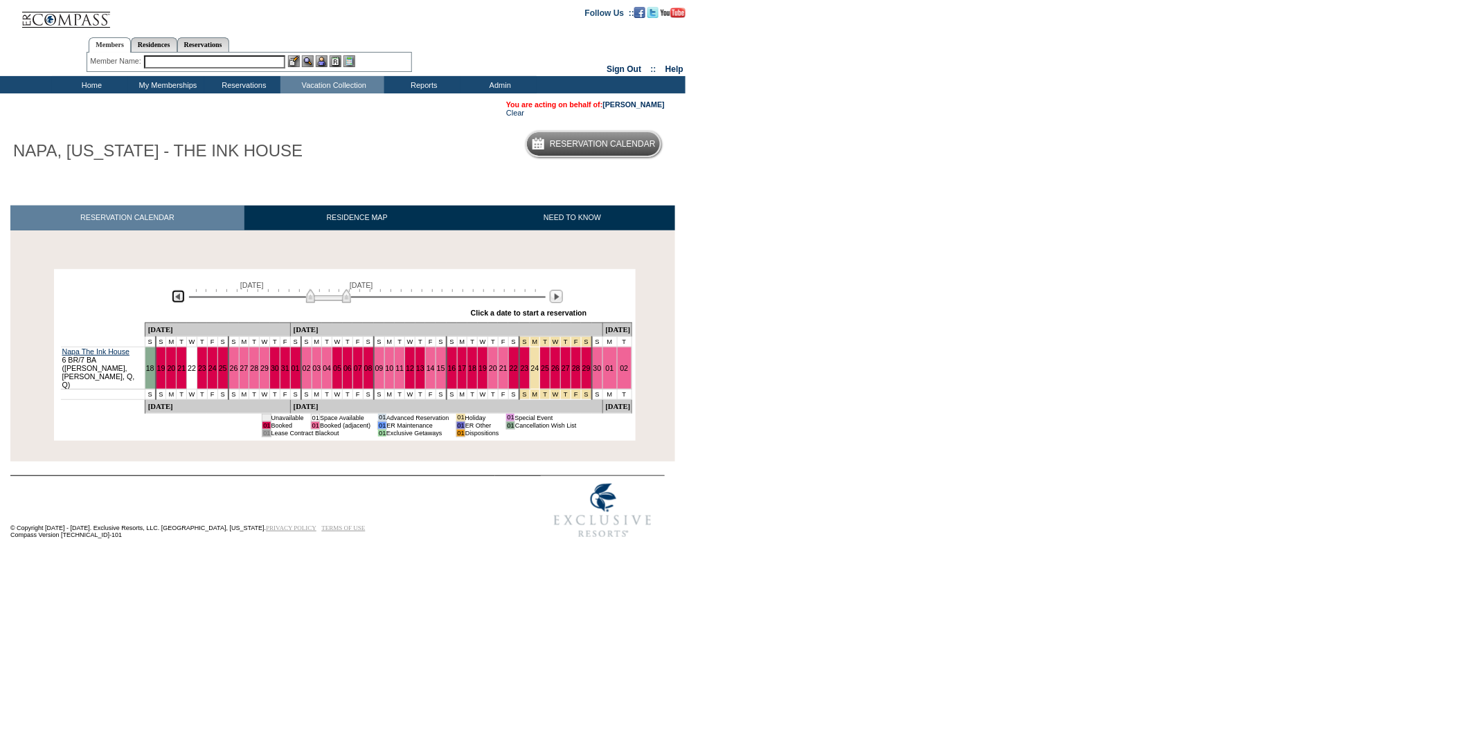
click at [181, 301] on img at bounding box center [178, 296] width 13 height 13
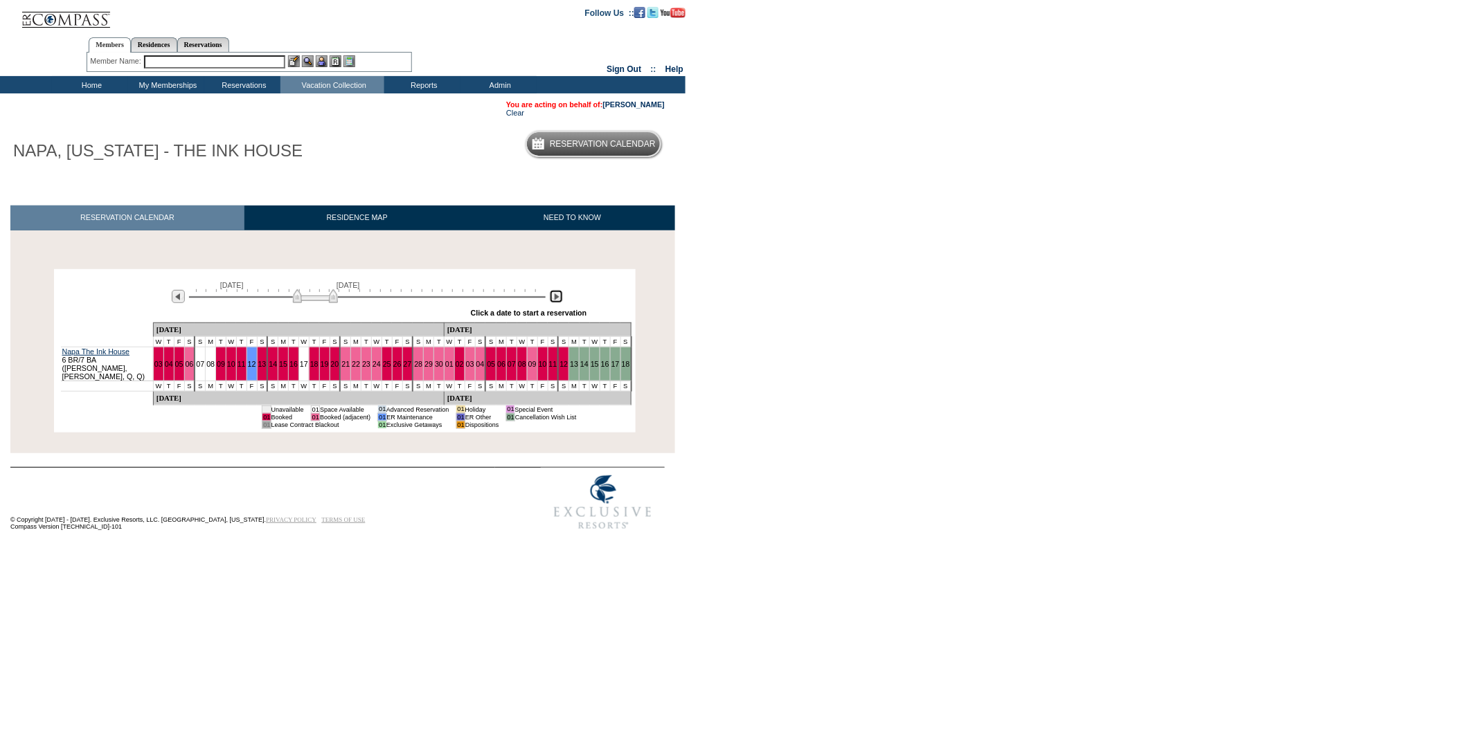
click at [558, 303] on img at bounding box center [556, 296] width 13 height 13
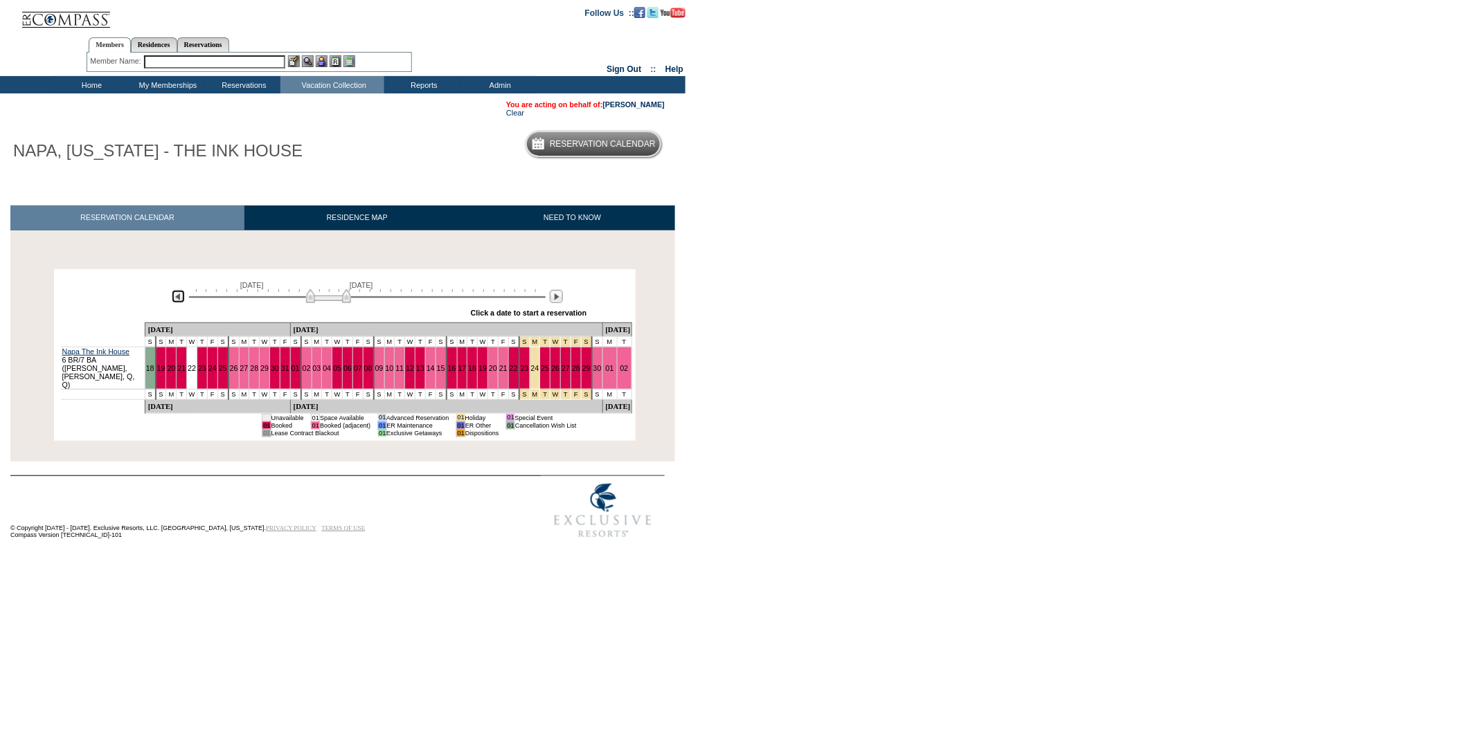
click at [181, 297] on img at bounding box center [178, 296] width 13 height 13
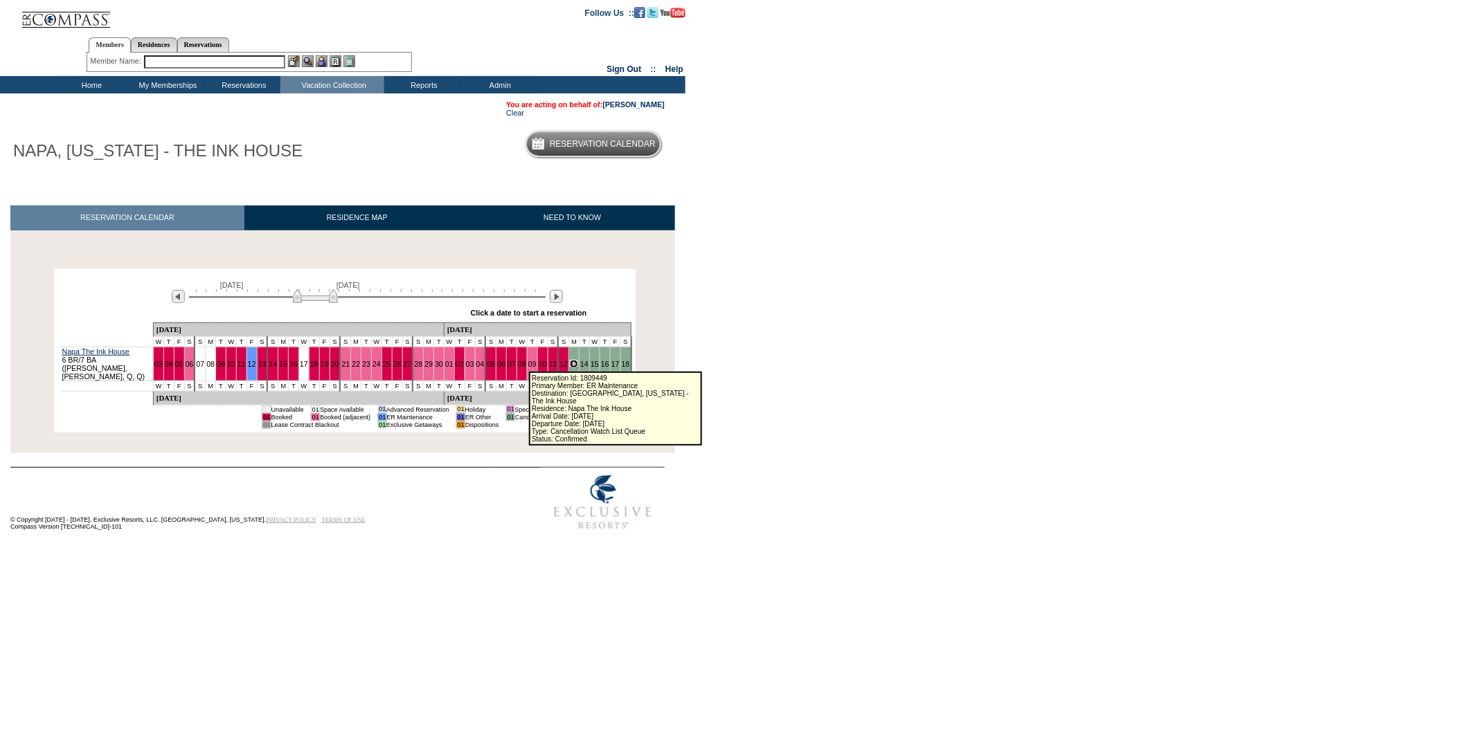
click at [570, 366] on link "13" at bounding box center [574, 364] width 8 height 8
